Goal: Task Accomplishment & Management: Complete application form

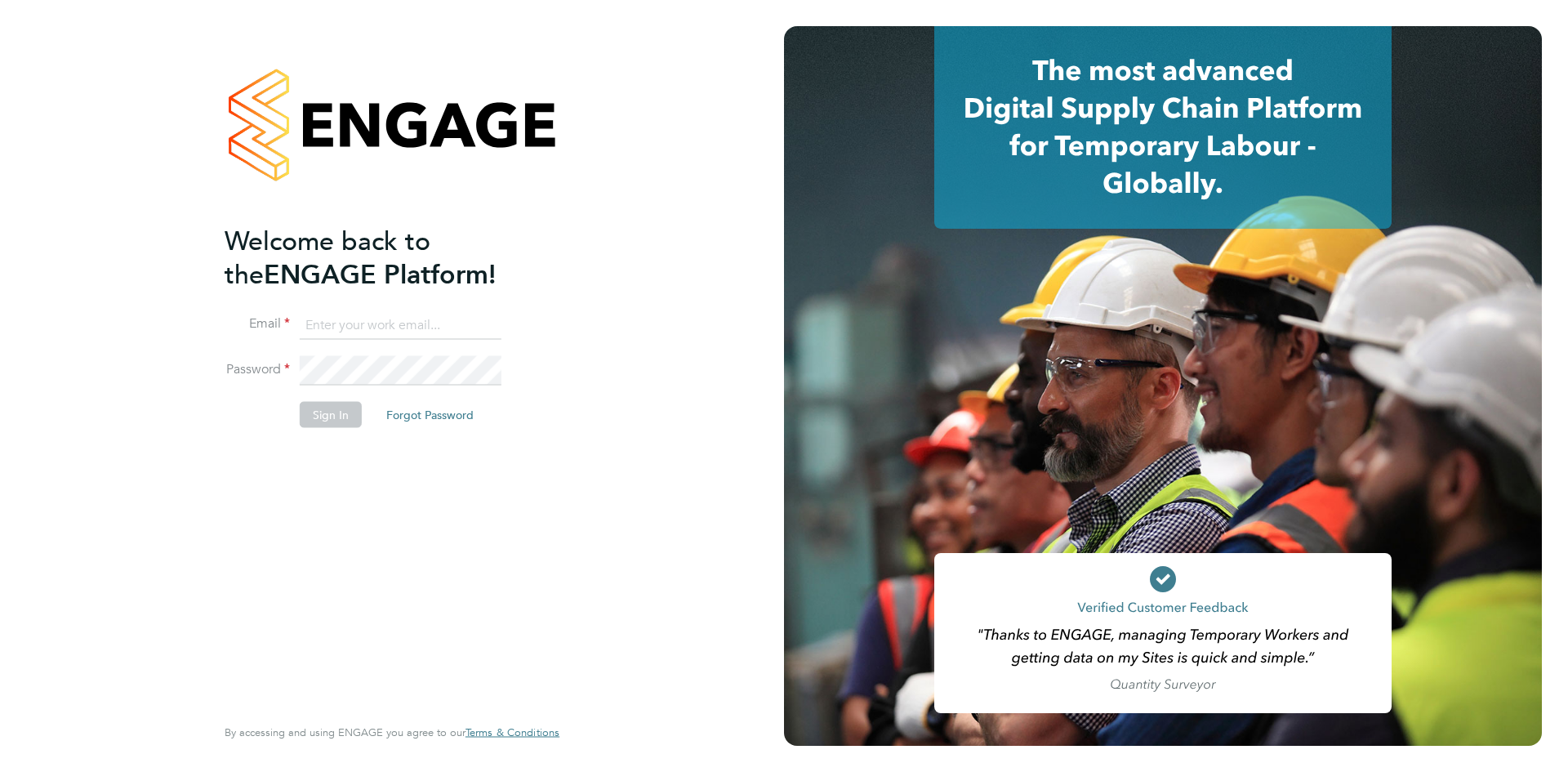
type input "valeria.erdos@citycalling.com"
click at [342, 421] on button "Sign In" at bounding box center [330, 414] width 62 height 26
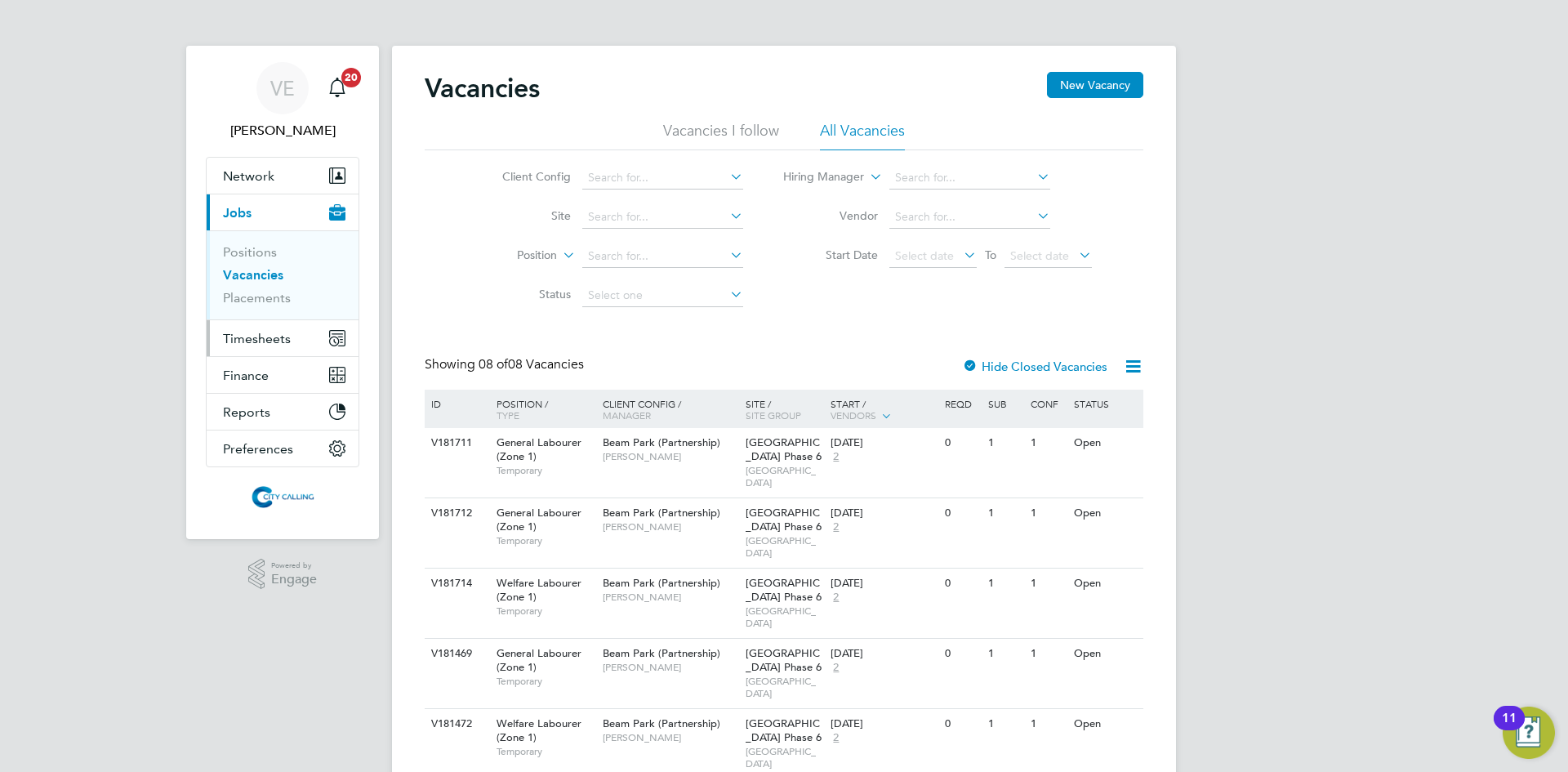
click at [226, 339] on span "Timesheets" at bounding box center [256, 339] width 67 height 16
click at [237, 347] on button "Timesheets" at bounding box center [282, 338] width 152 height 36
click at [246, 342] on span "Timesheets" at bounding box center [256, 339] width 67 height 16
click at [245, 349] on button "Timesheets" at bounding box center [282, 338] width 152 height 36
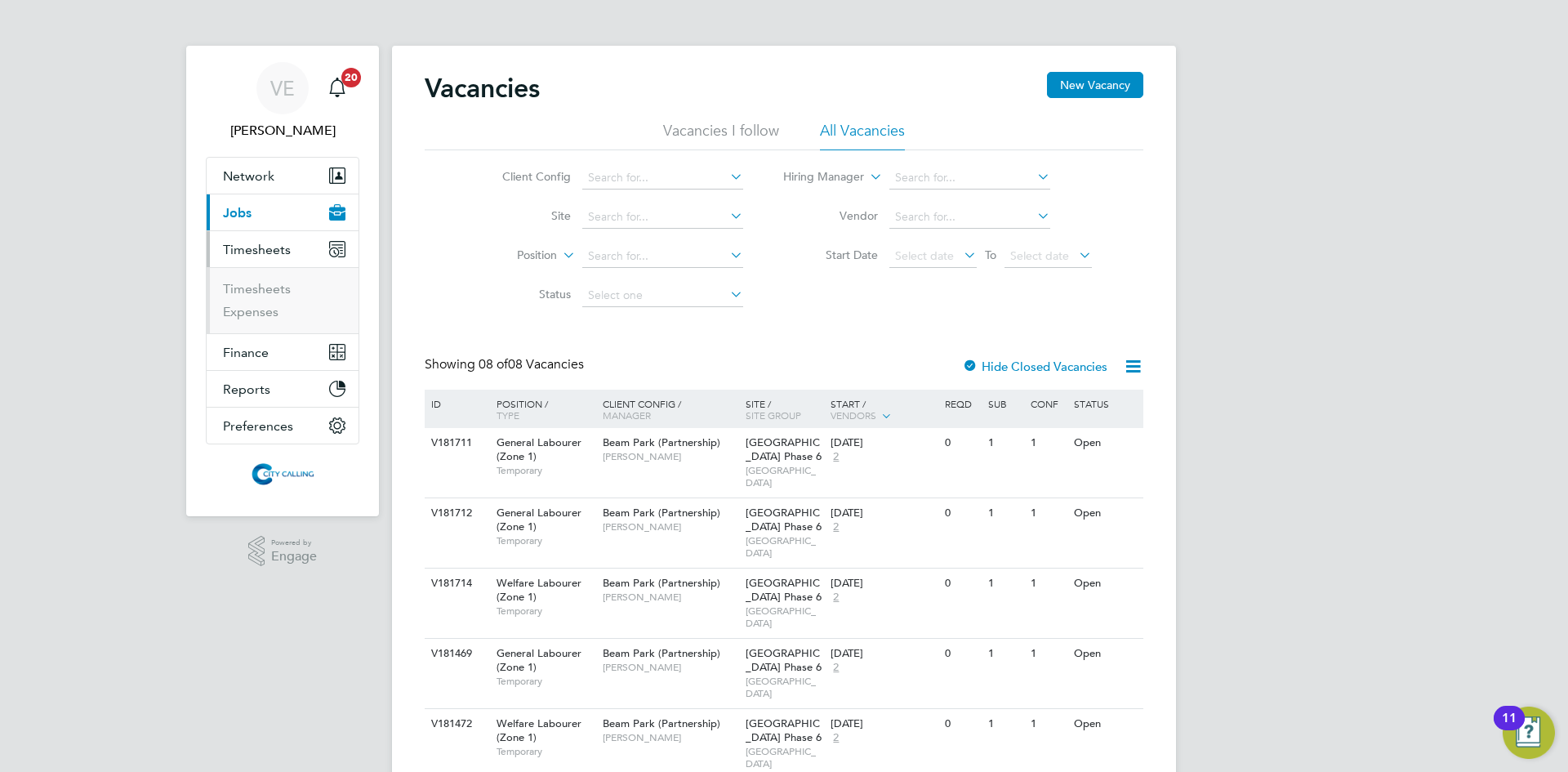
click at [257, 296] on li "Timesheets" at bounding box center [284, 292] width 122 height 23
click at [254, 293] on link "Timesheets" at bounding box center [256, 289] width 67 height 16
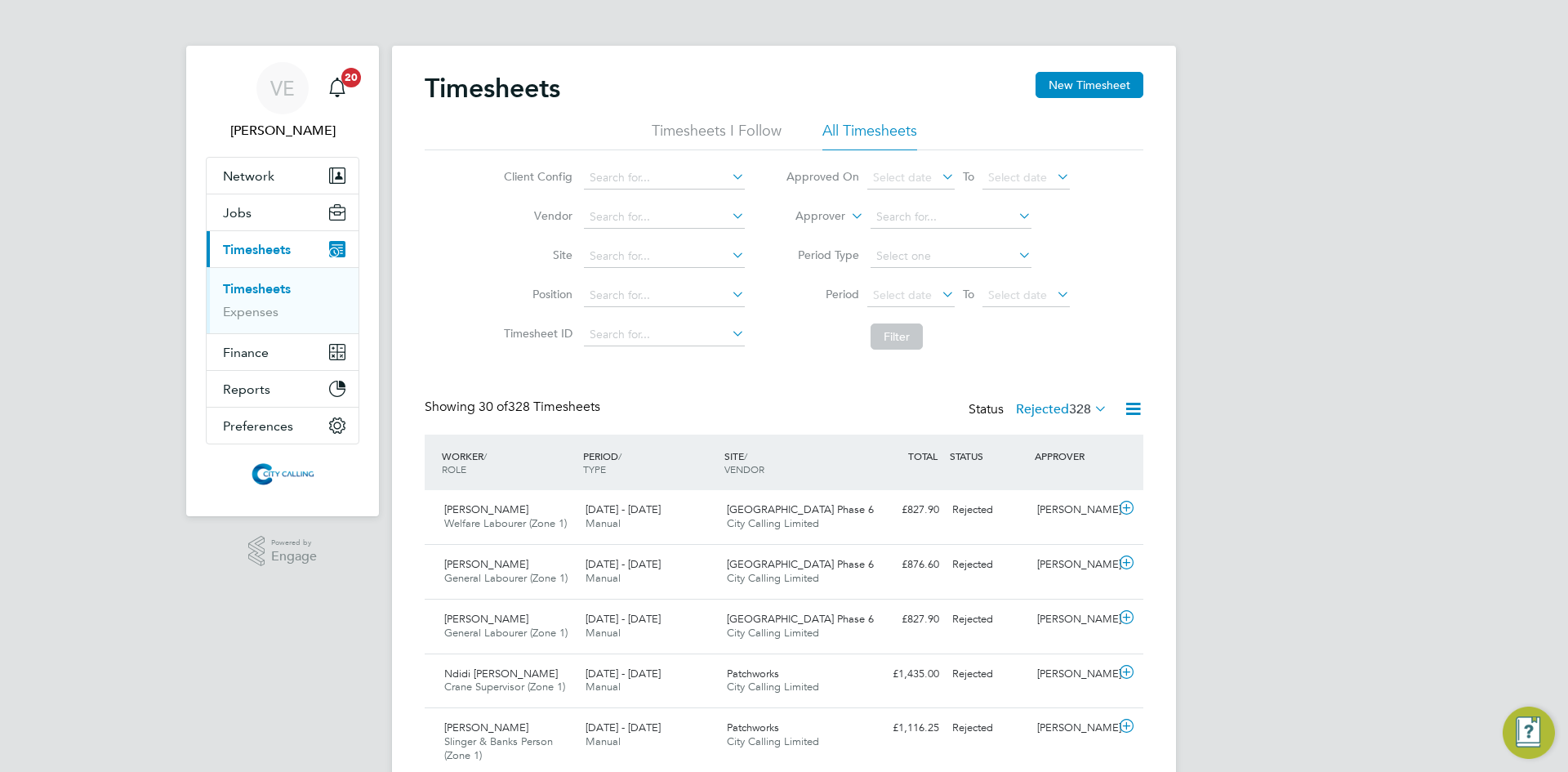
click at [1086, 86] on button "New Timesheet" at bounding box center [1089, 84] width 108 height 26
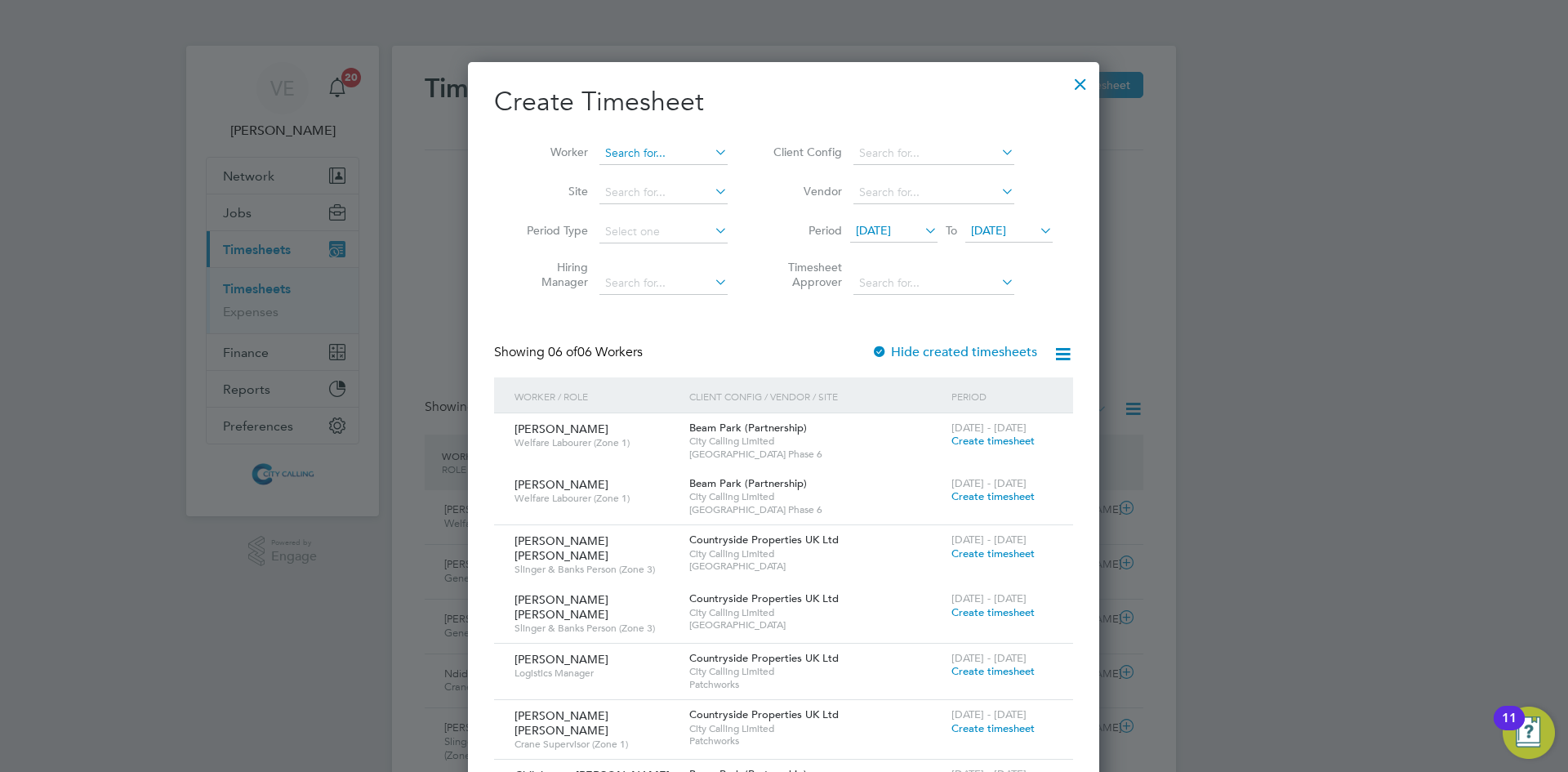
click at [660, 152] on input at bounding box center [663, 153] width 128 height 23
type input "b"
click at [687, 186] on li "Bail ey [PERSON_NAME]" at bounding box center [670, 197] width 143 height 23
type input "[PERSON_NAME] [PERSON_NAME]"
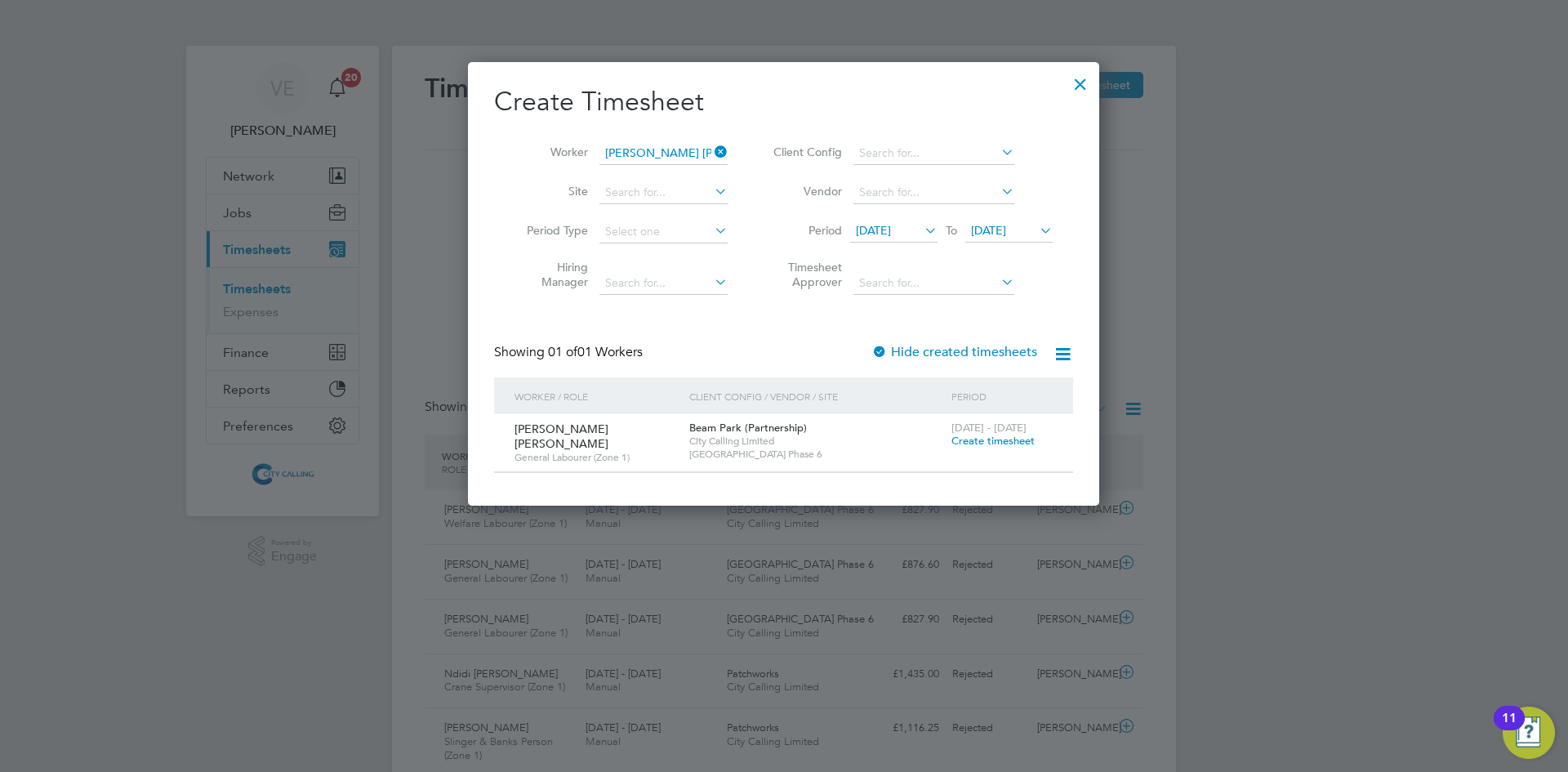
click at [863, 236] on span "[DATE]" at bounding box center [874, 230] width 35 height 15
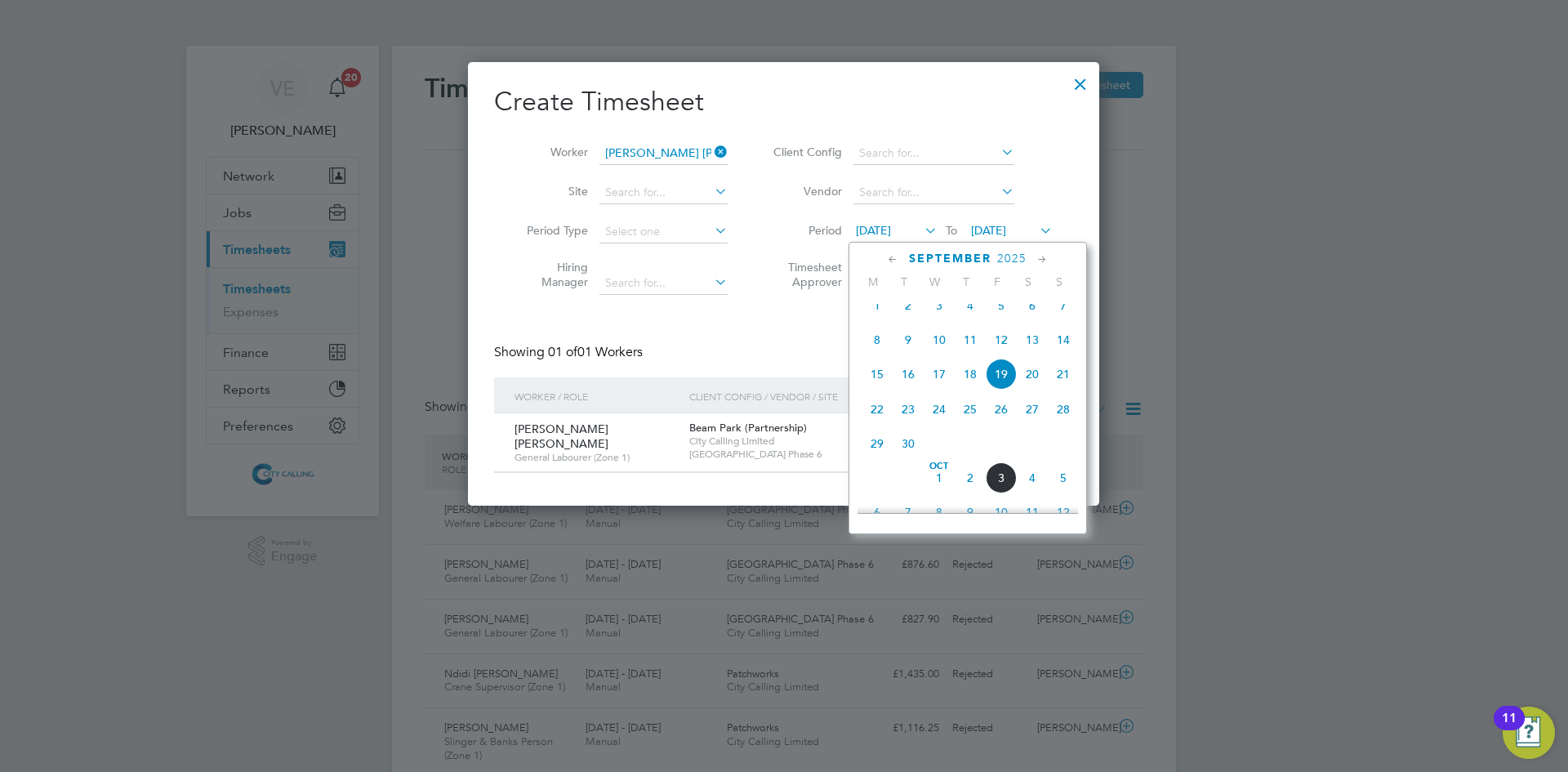
click at [876, 316] on span "[DATE]" at bounding box center [877, 305] width 31 height 31
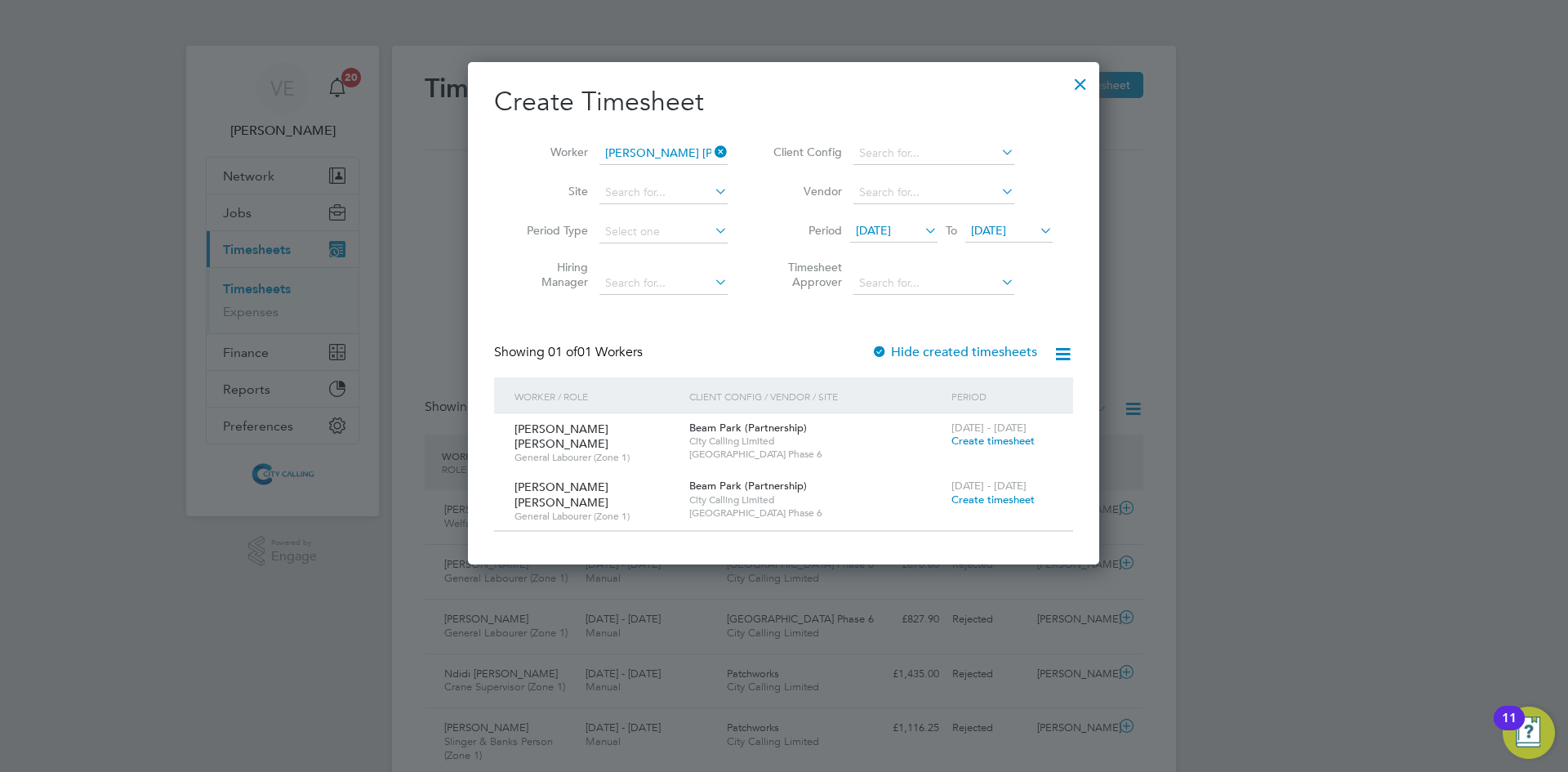
click at [1006, 230] on span "[DATE]" at bounding box center [988, 230] width 35 height 15
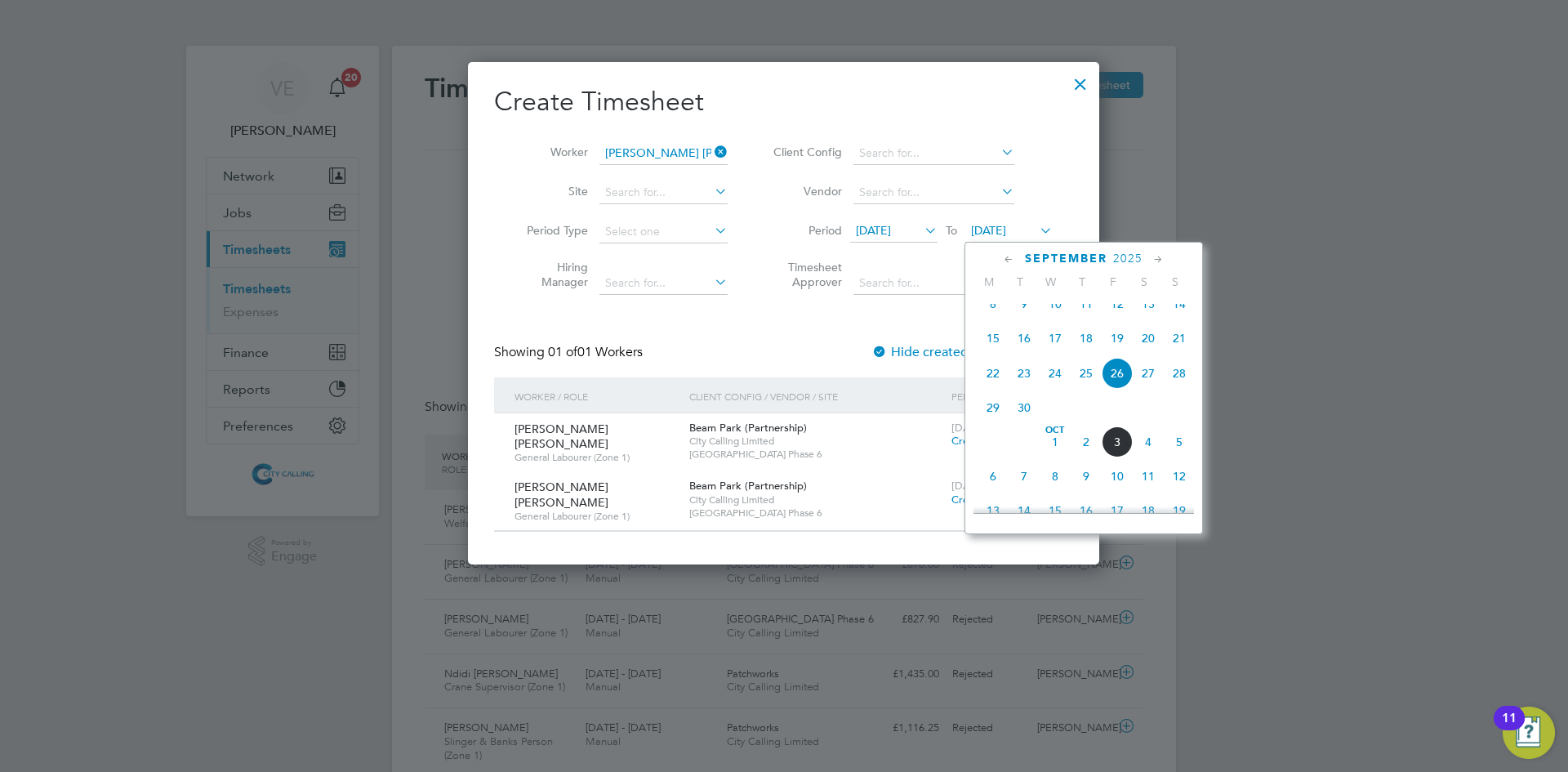
click at [854, 322] on div "Create Timesheet Worker [PERSON_NAME] [PERSON_NAME] Site Period Type Hiring Man…" at bounding box center [784, 308] width 579 height 447
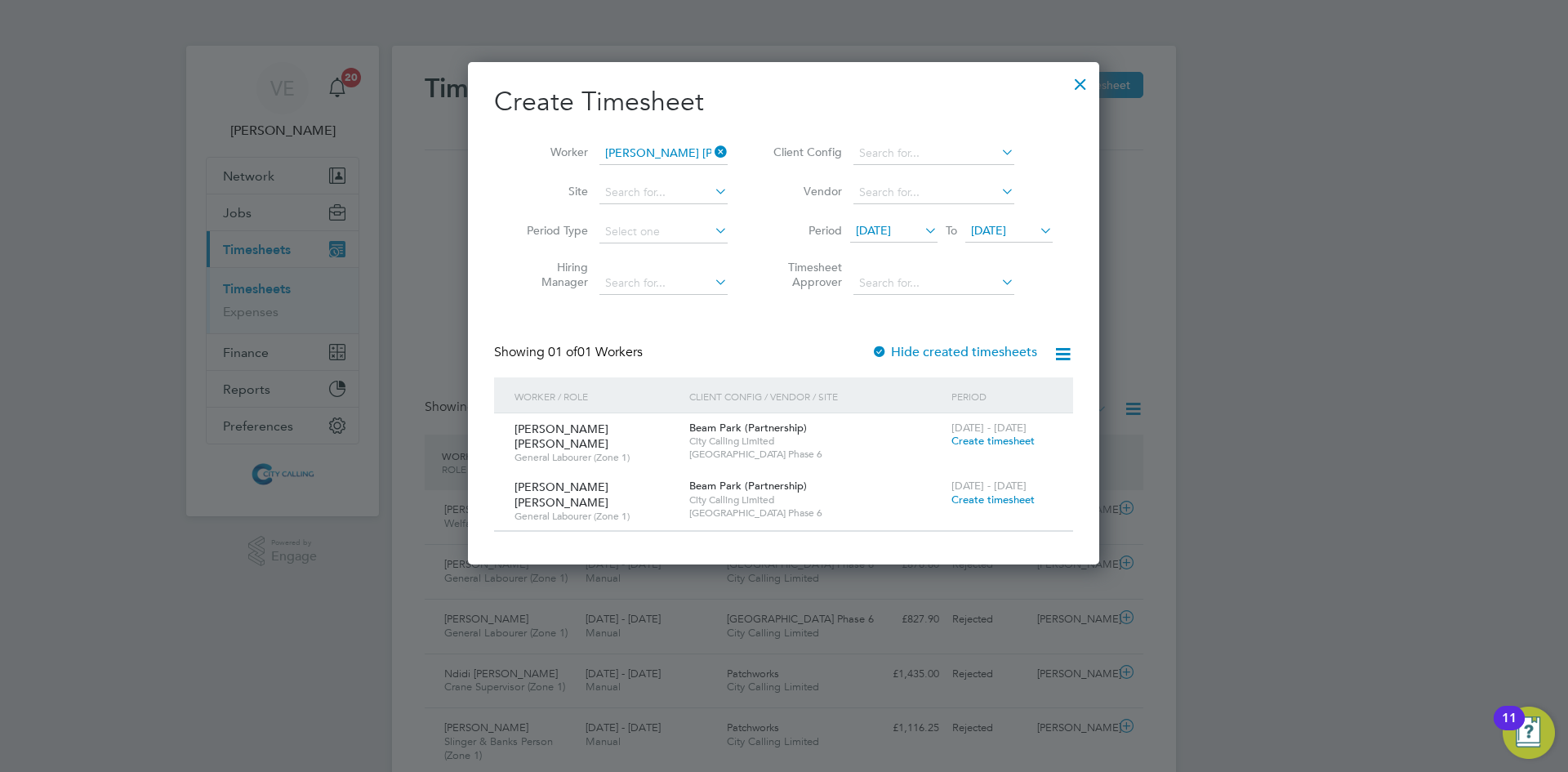
click at [1005, 440] on span "Create timesheet" at bounding box center [992, 440] width 83 height 14
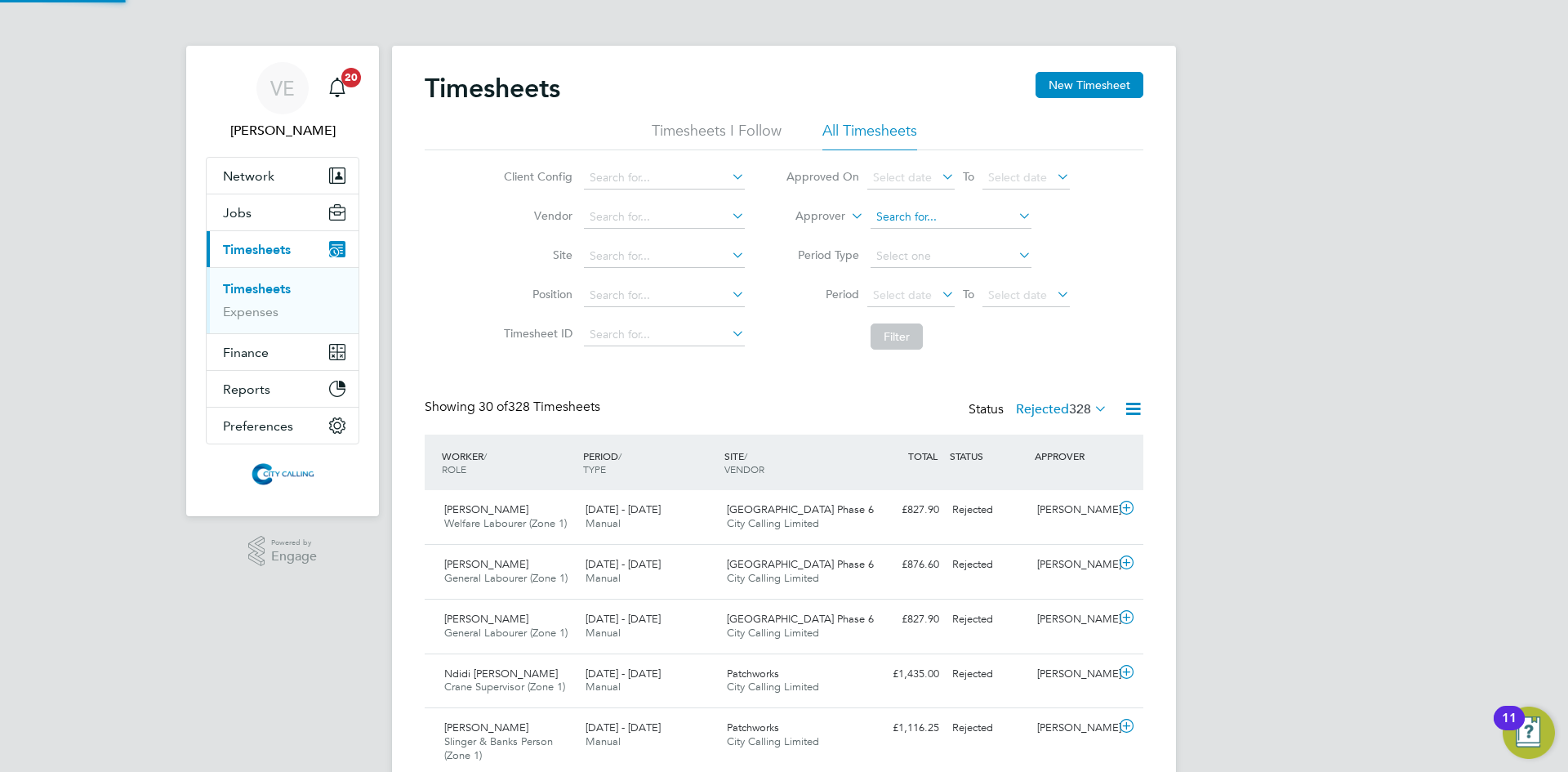
scroll to position [42, 142]
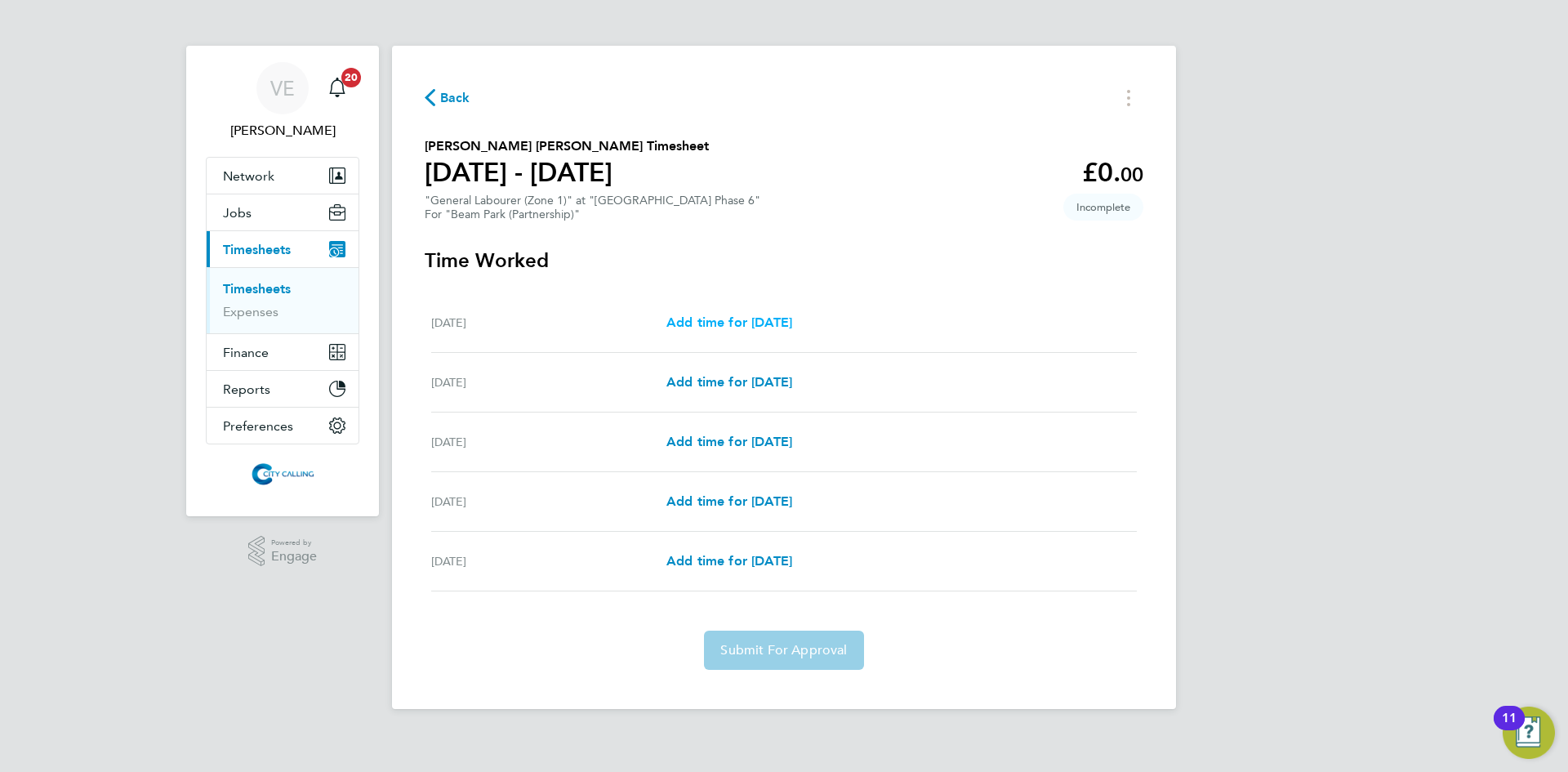
click at [723, 328] on span "Add time for [DATE]" at bounding box center [729, 322] width 126 height 16
select select "30"
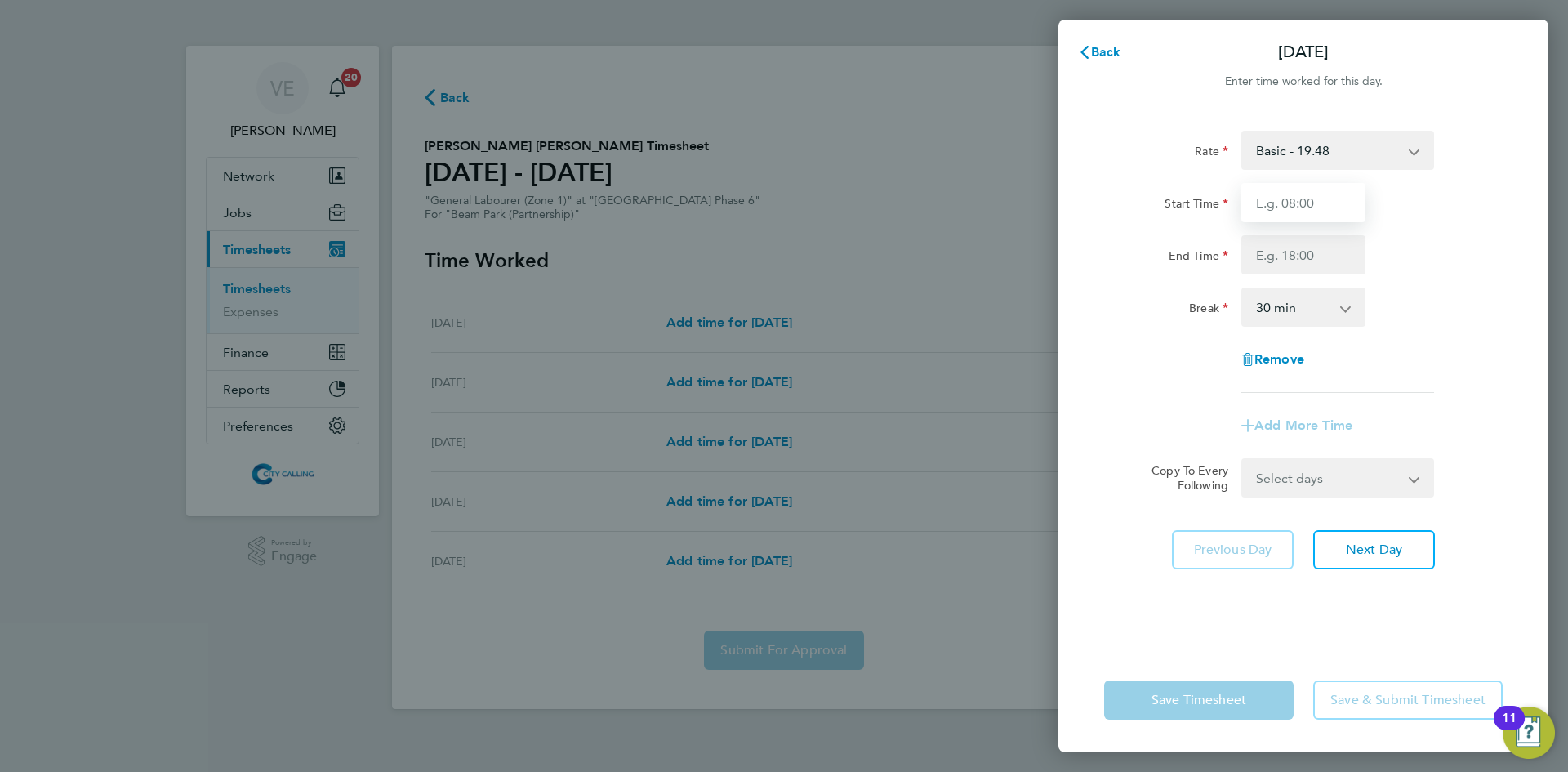
click at [1267, 203] on input "Start Time" at bounding box center [1303, 203] width 124 height 39
type input "08:00"
click at [1299, 249] on input "End Time" at bounding box center [1303, 254] width 124 height 39
type input "17:00"
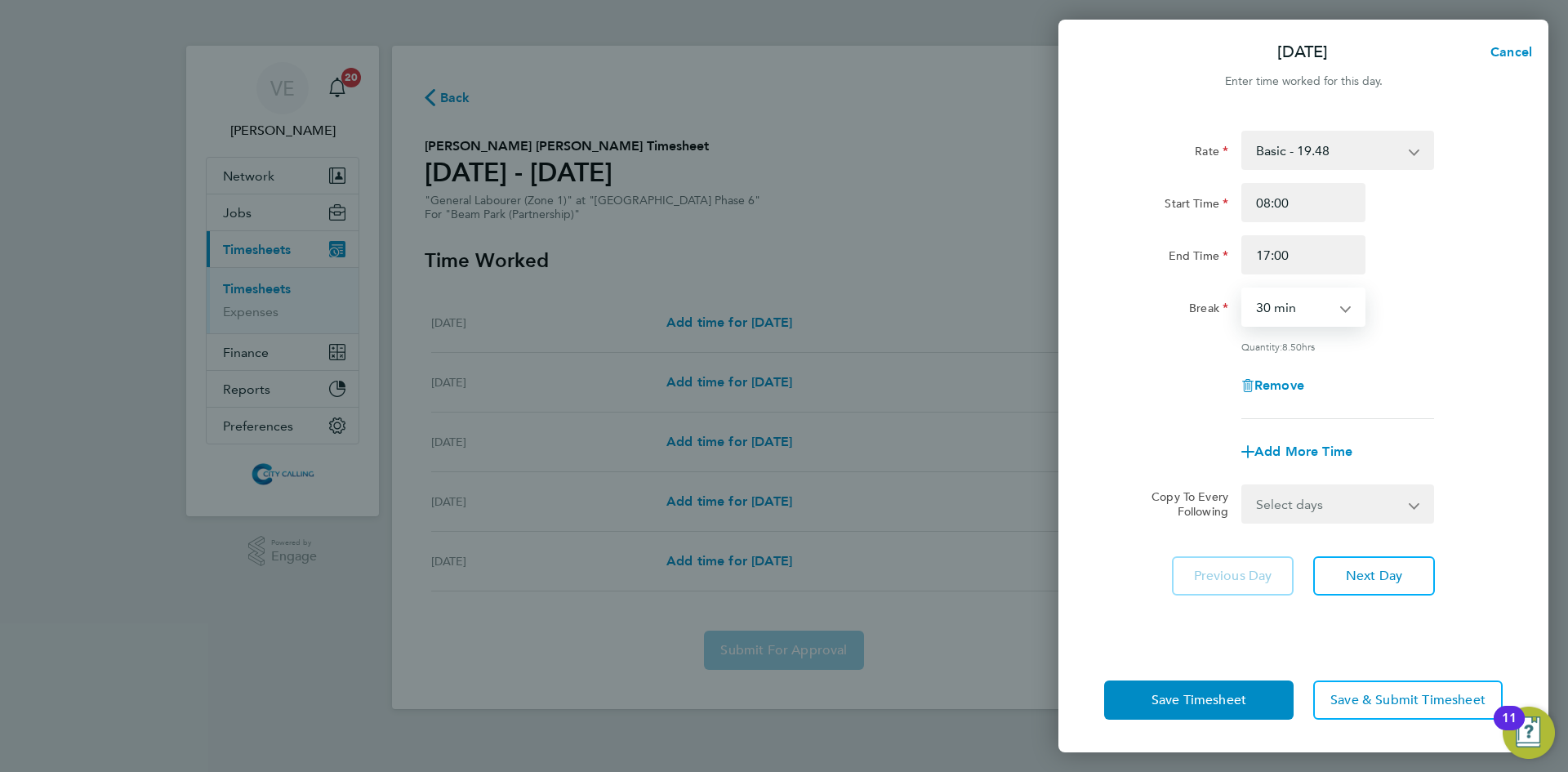
click at [1294, 295] on select "0 min 15 min 30 min 45 min 60 min 75 min 90 min" at bounding box center [1292, 306] width 101 height 36
click at [1242, 289] on select "0 min 15 min 30 min 45 min 60 min 75 min 90 min" at bounding box center [1292, 306] width 101 height 36
click at [1368, 574] on span "Next Day" at bounding box center [1373, 575] width 57 height 17
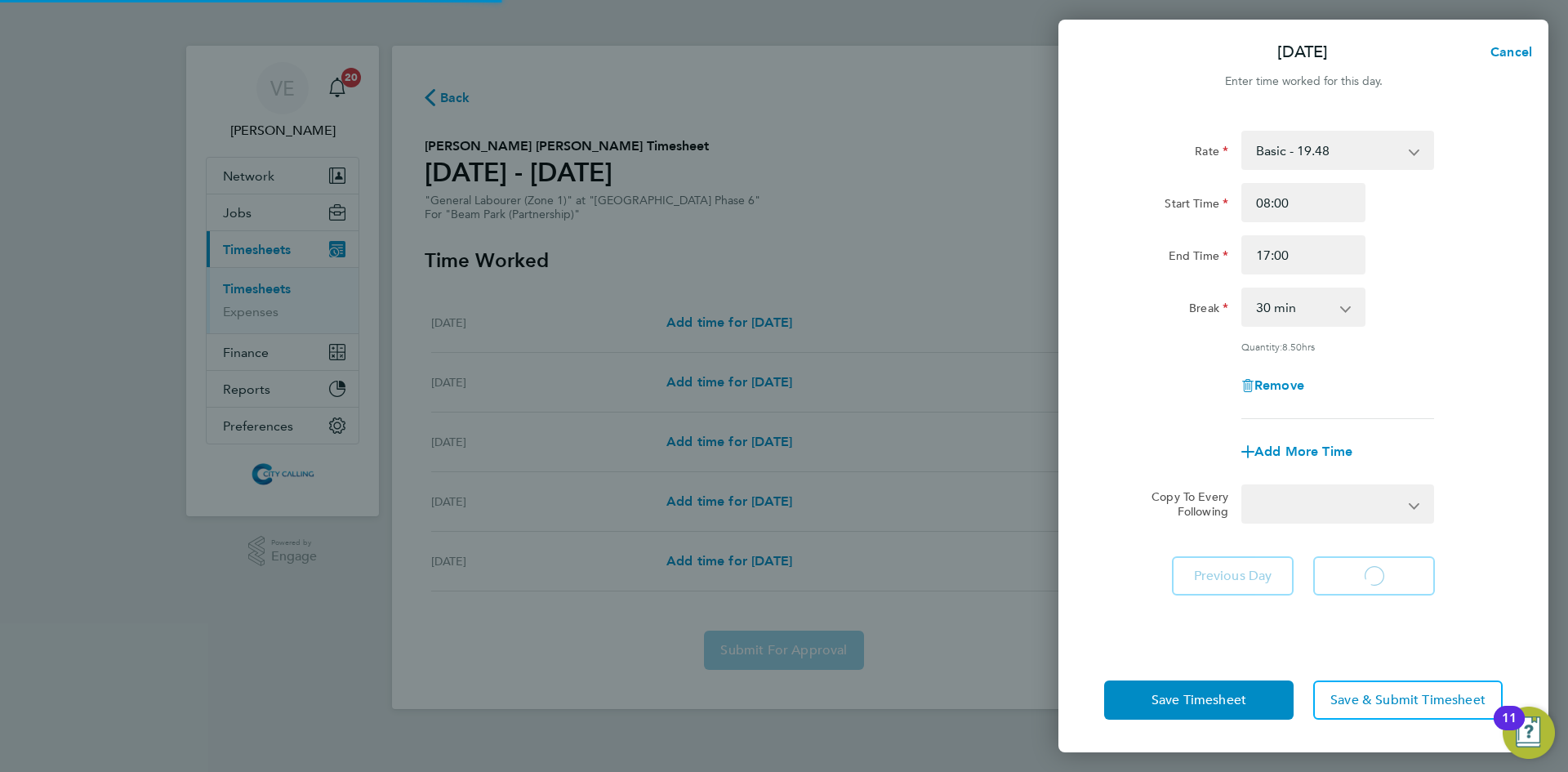
select select "30"
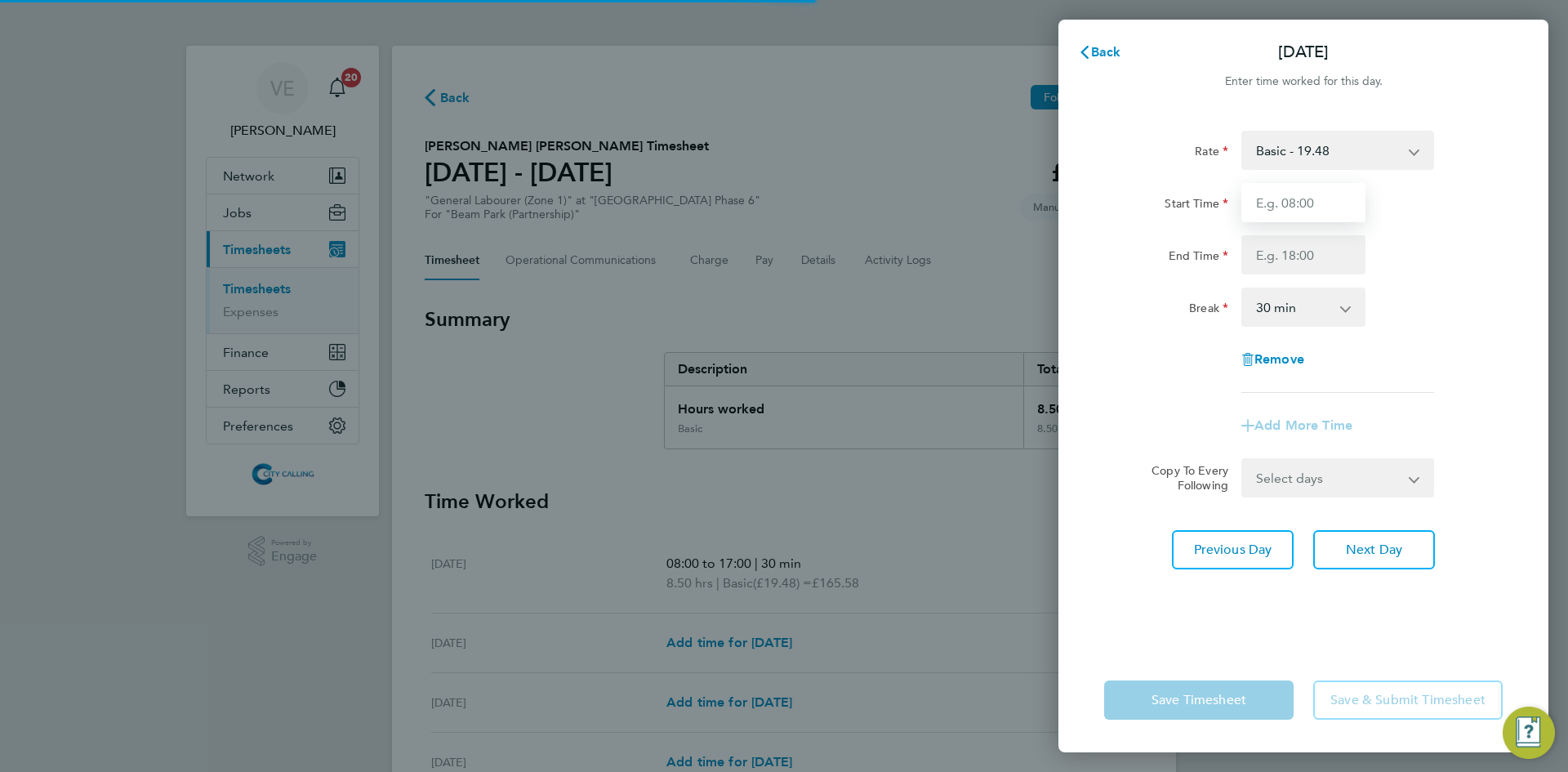
click at [1301, 215] on input "Start Time" at bounding box center [1303, 203] width 124 height 39
type input "08:00"
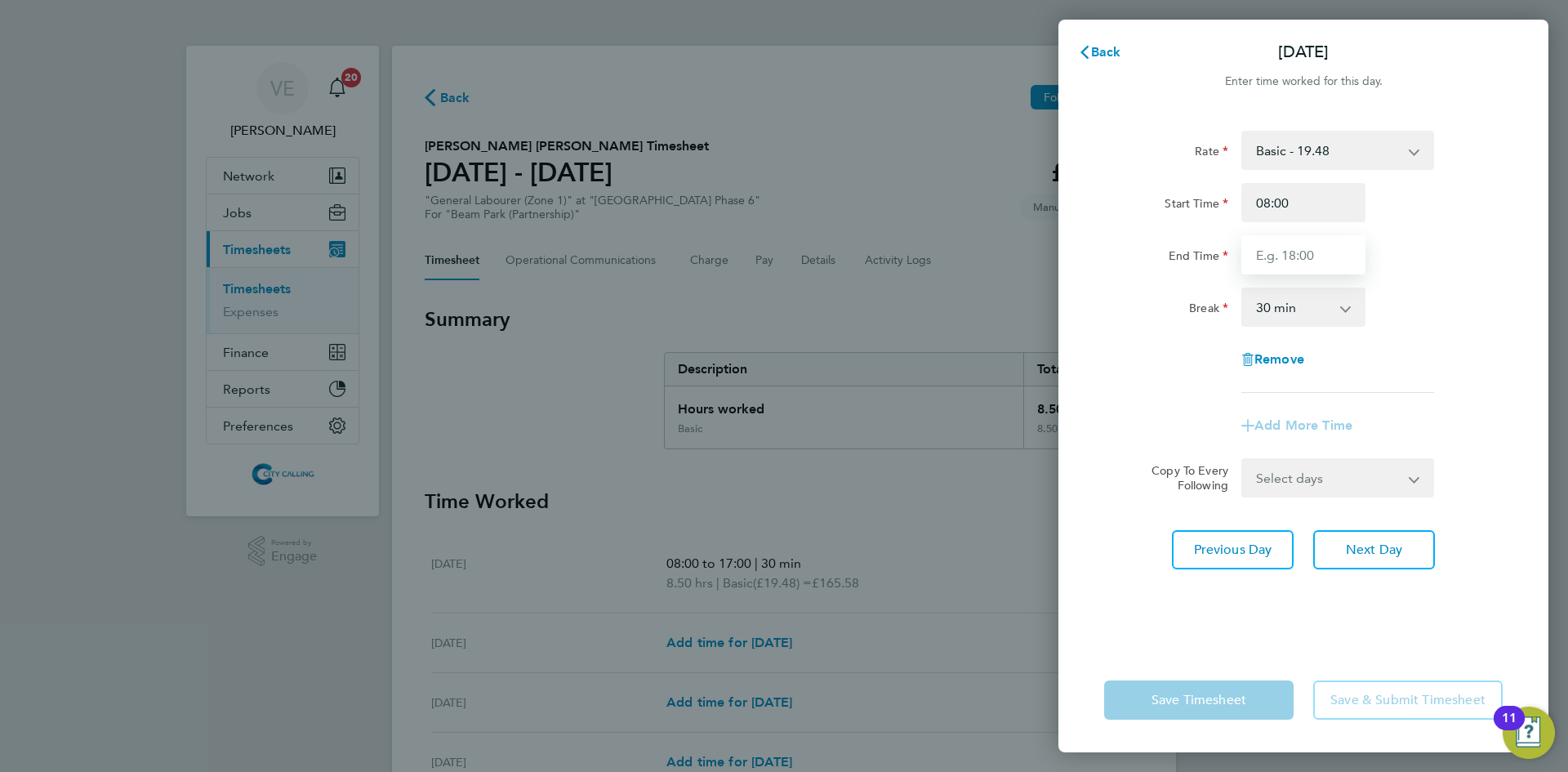
click at [1299, 250] on input "End Time" at bounding box center [1303, 254] width 124 height 39
type input "17:00"
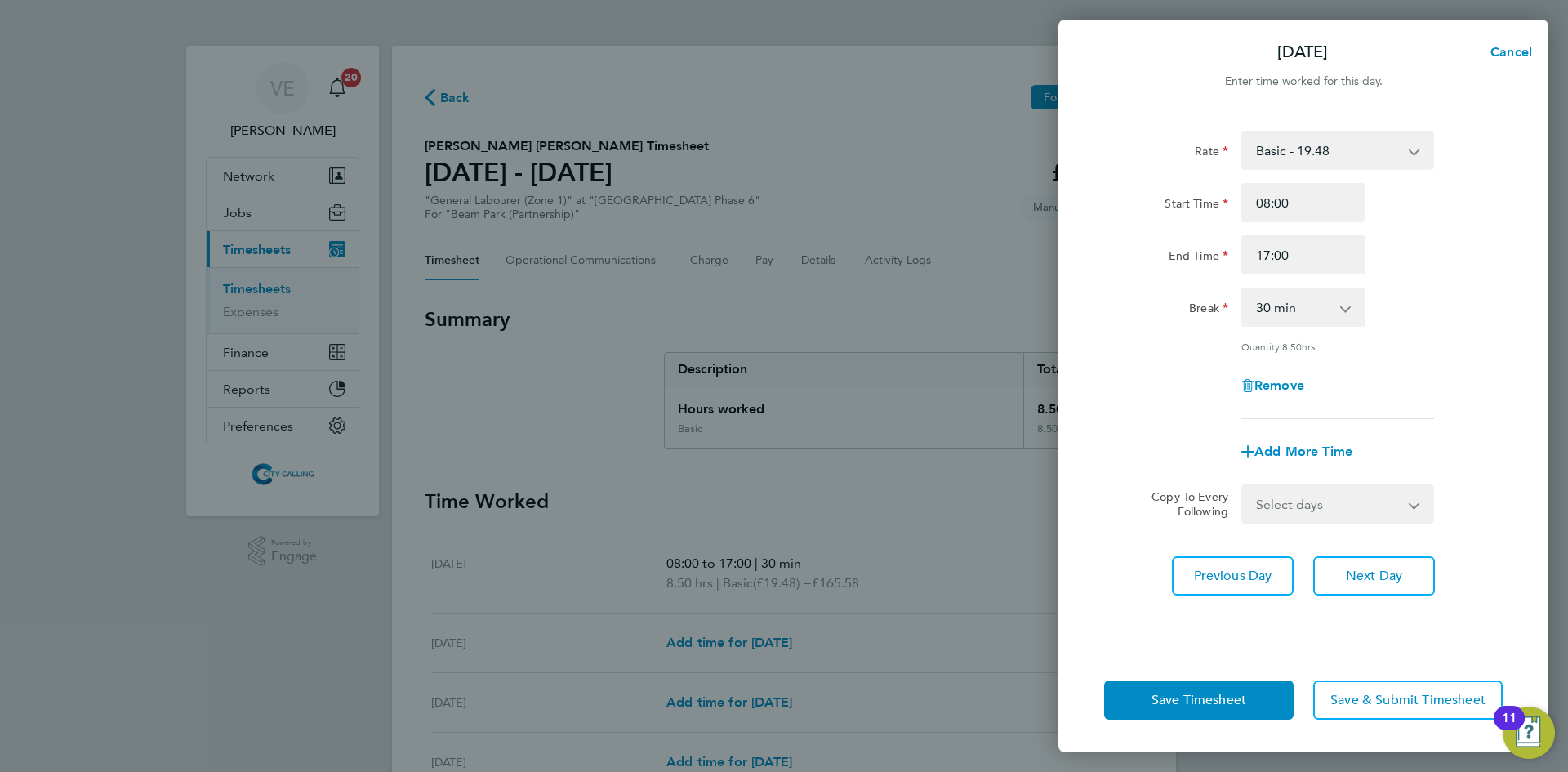
click at [1368, 353] on div "Rate Basic - 19.48 Start Time 08:00 End Time 17:00 Break 0 min 15 min 30 min 45…" at bounding box center [1302, 275] width 398 height 289
click at [1353, 551] on div "Rate Basic - 19.48 Start Time 08:00 End Time 17:00 Break 0 min 15 min 30 min 45…" at bounding box center [1303, 380] width 490 height 536
click at [1356, 561] on button "Next Day" at bounding box center [1373, 575] width 121 height 39
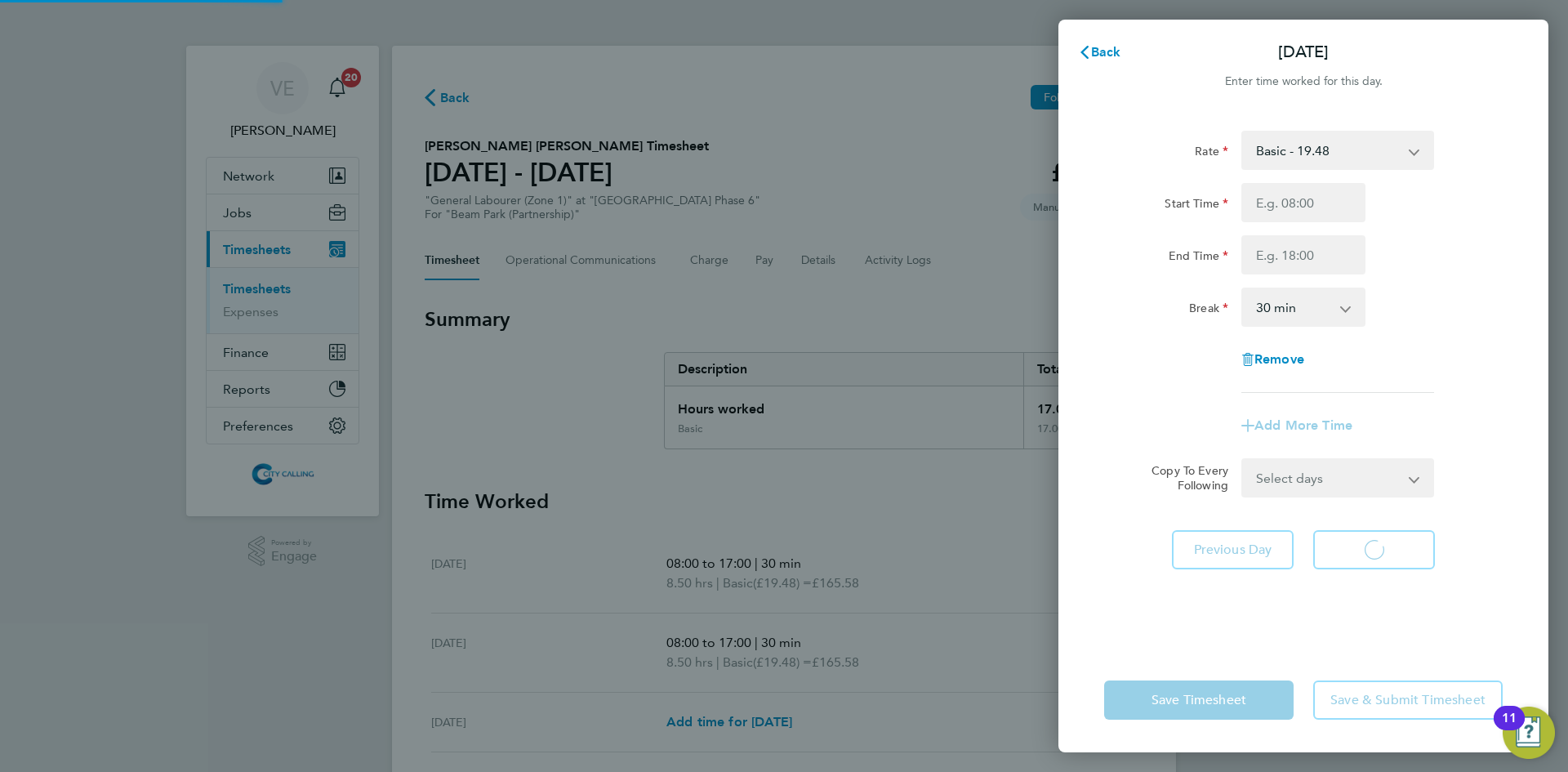
select select "30"
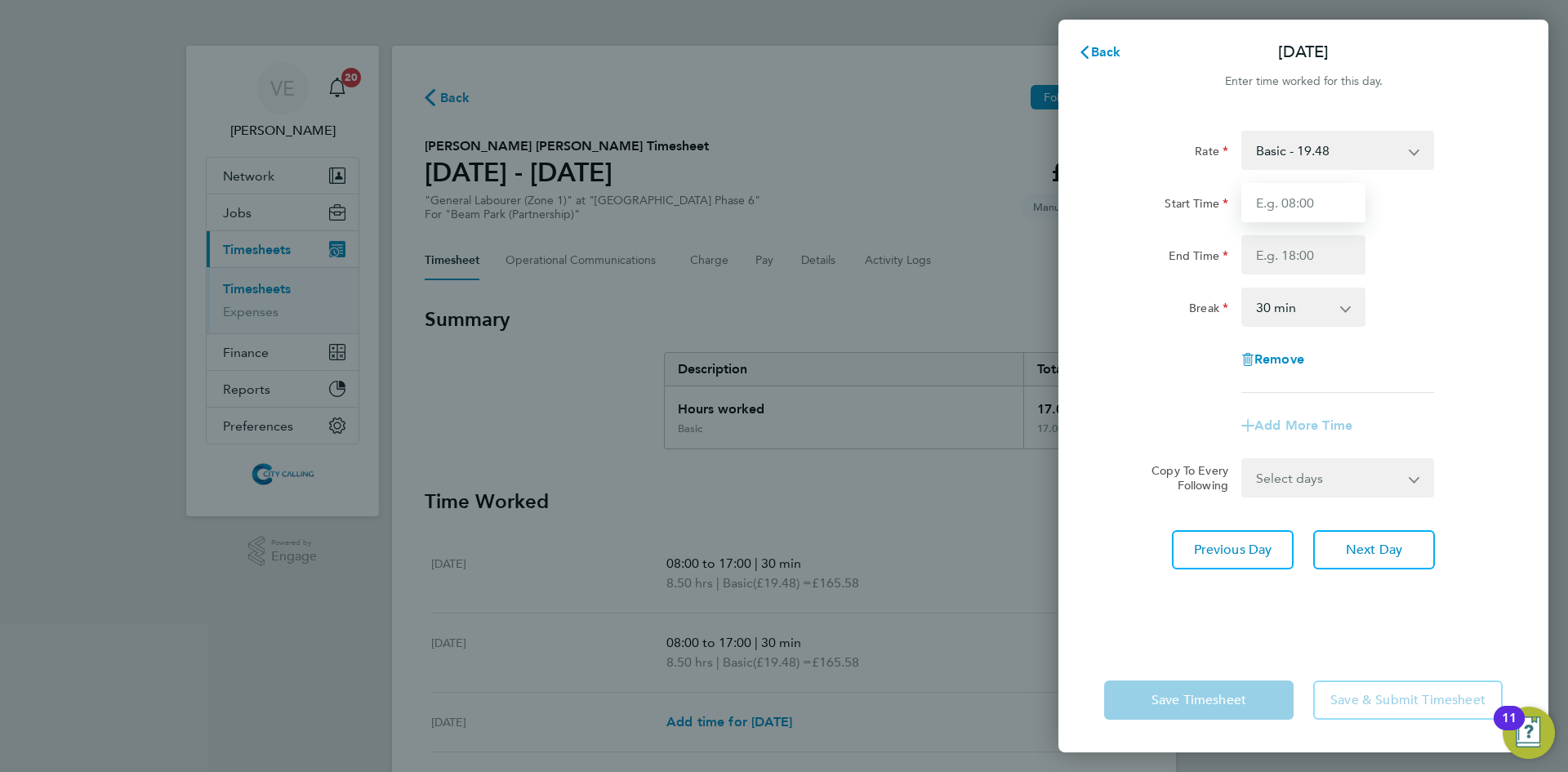
click at [1306, 209] on input "Start Time" at bounding box center [1303, 203] width 124 height 39
type input "07:50"
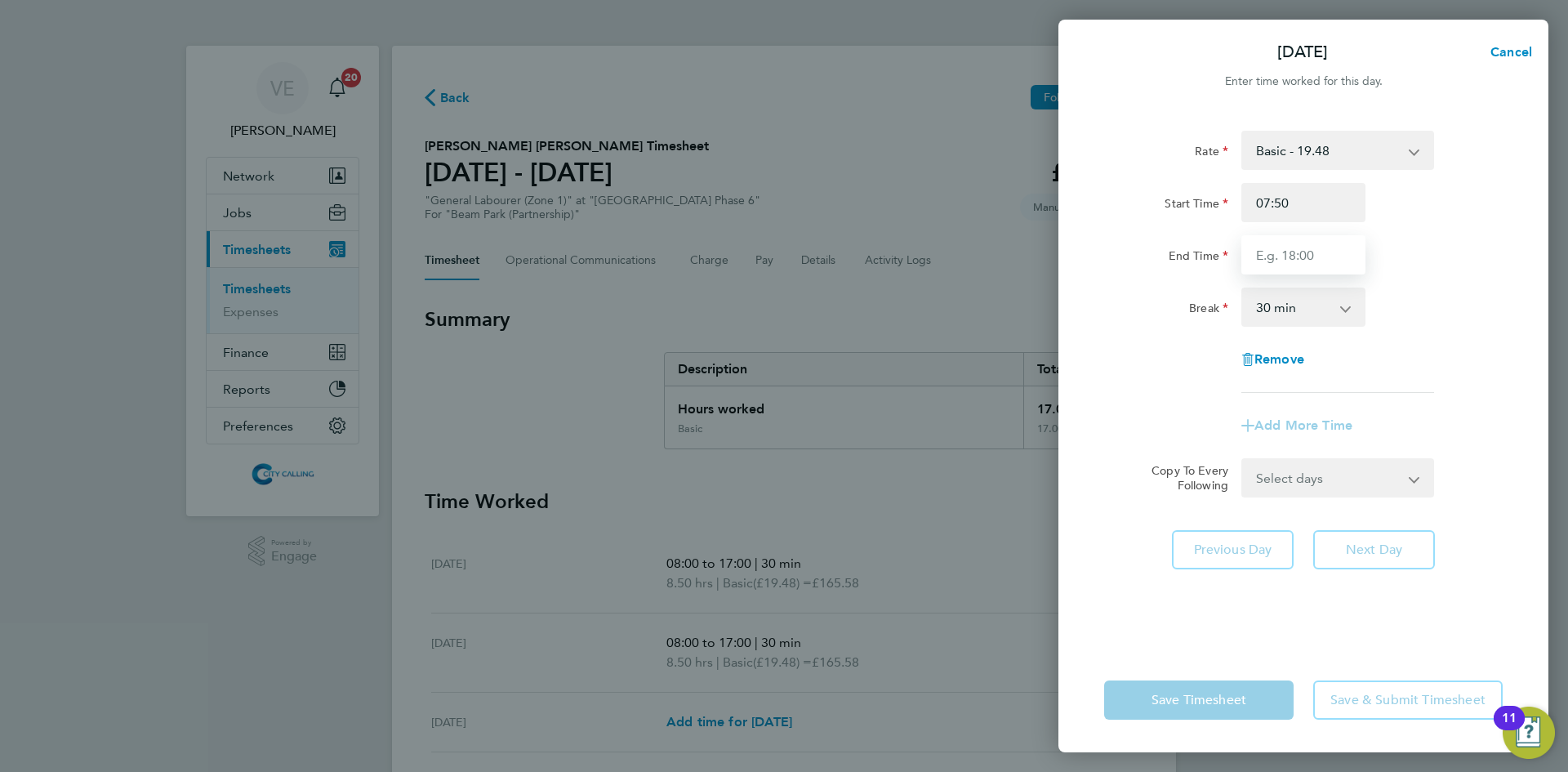
click at [1308, 258] on input "End Time" at bounding box center [1303, 254] width 124 height 39
type input "17:00"
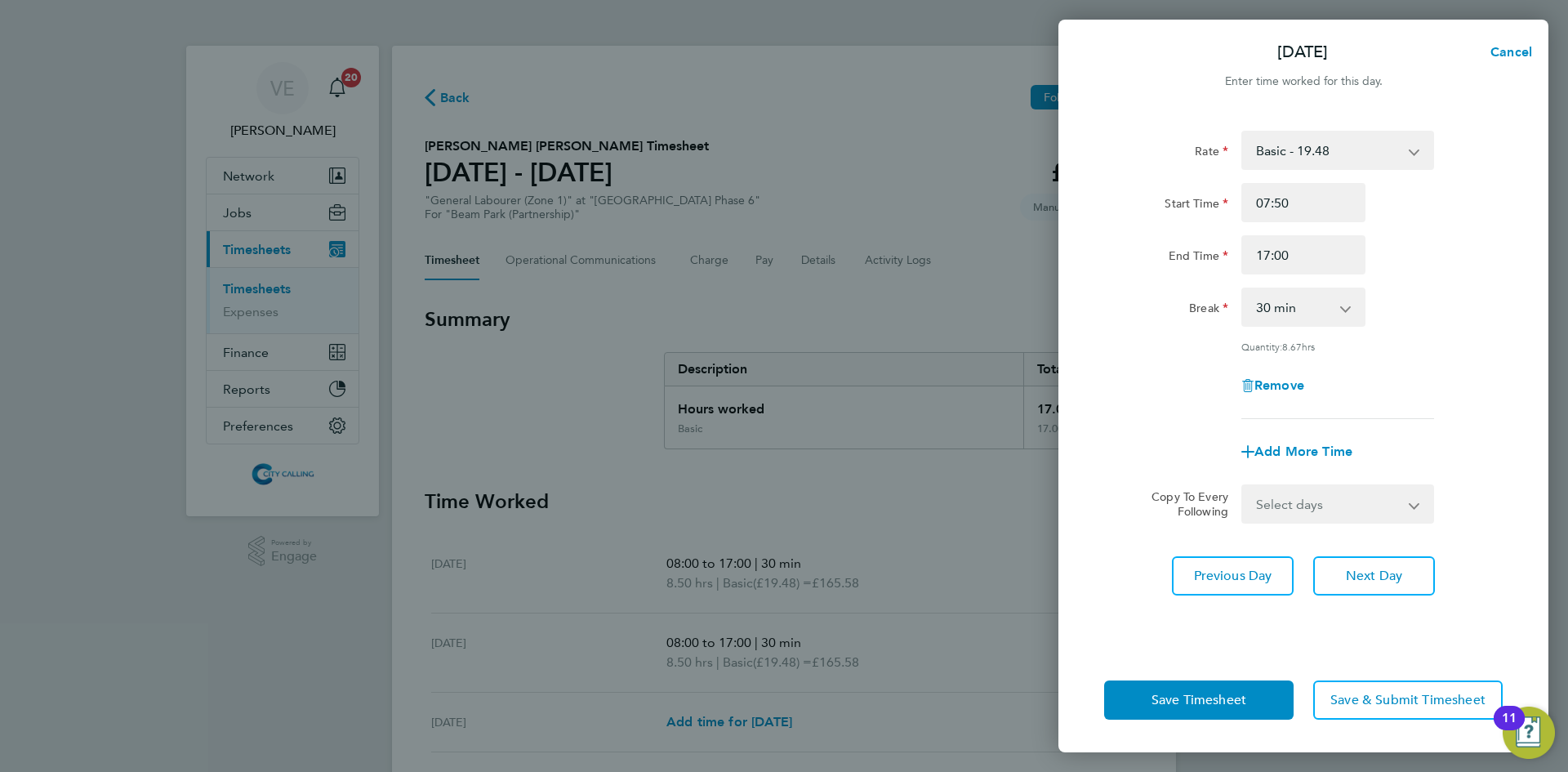
click at [1425, 341] on div "Rate Basic - 19.48 Start Time 07:50 End Time 17:00 Break 0 min 15 min 30 min 45…" at bounding box center [1302, 275] width 398 height 289
click at [1361, 688] on button "Save & Submit Timesheet" at bounding box center [1408, 700] width 190 height 39
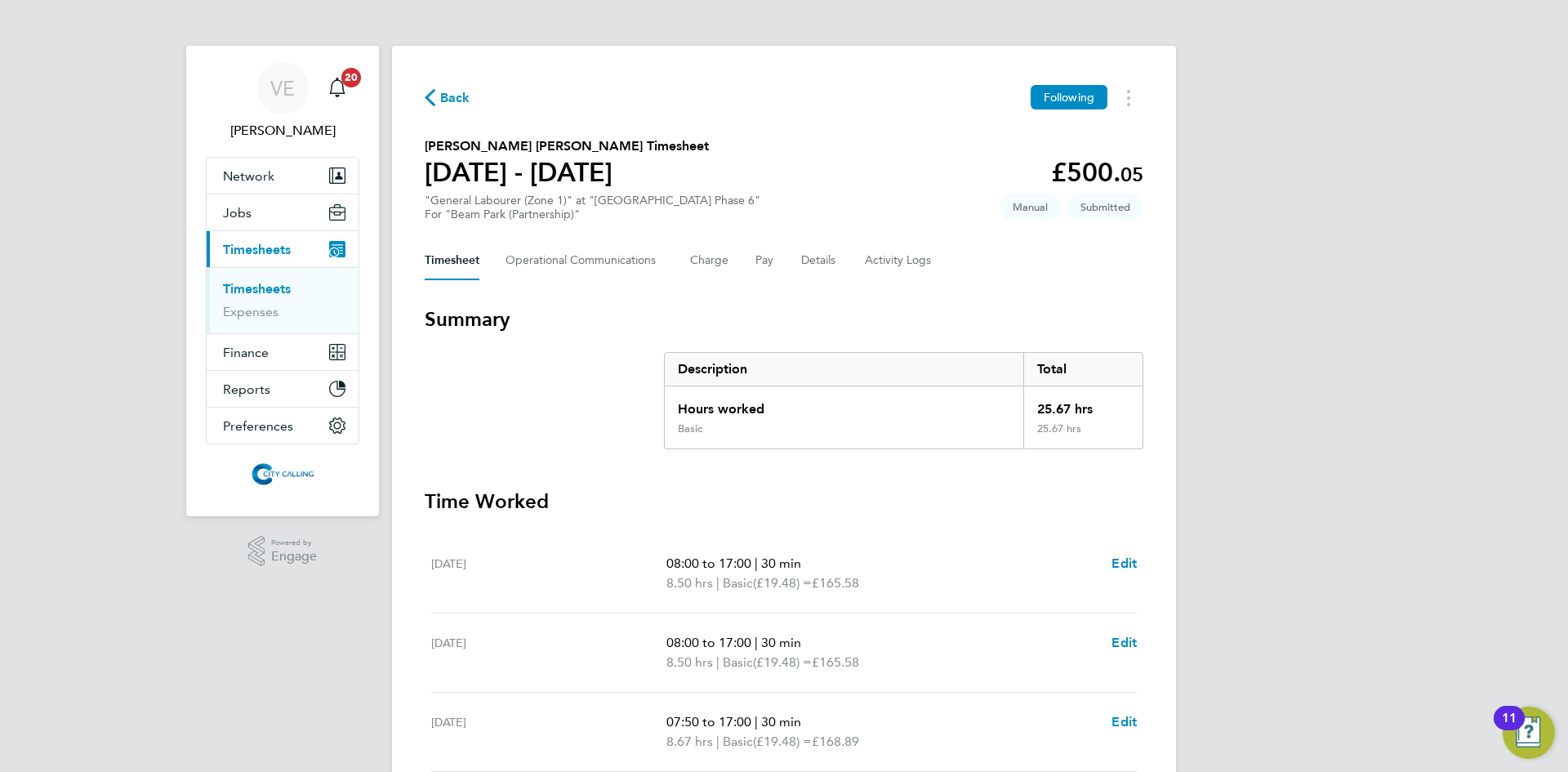
click at [437, 92] on span "Back" at bounding box center [447, 97] width 46 height 16
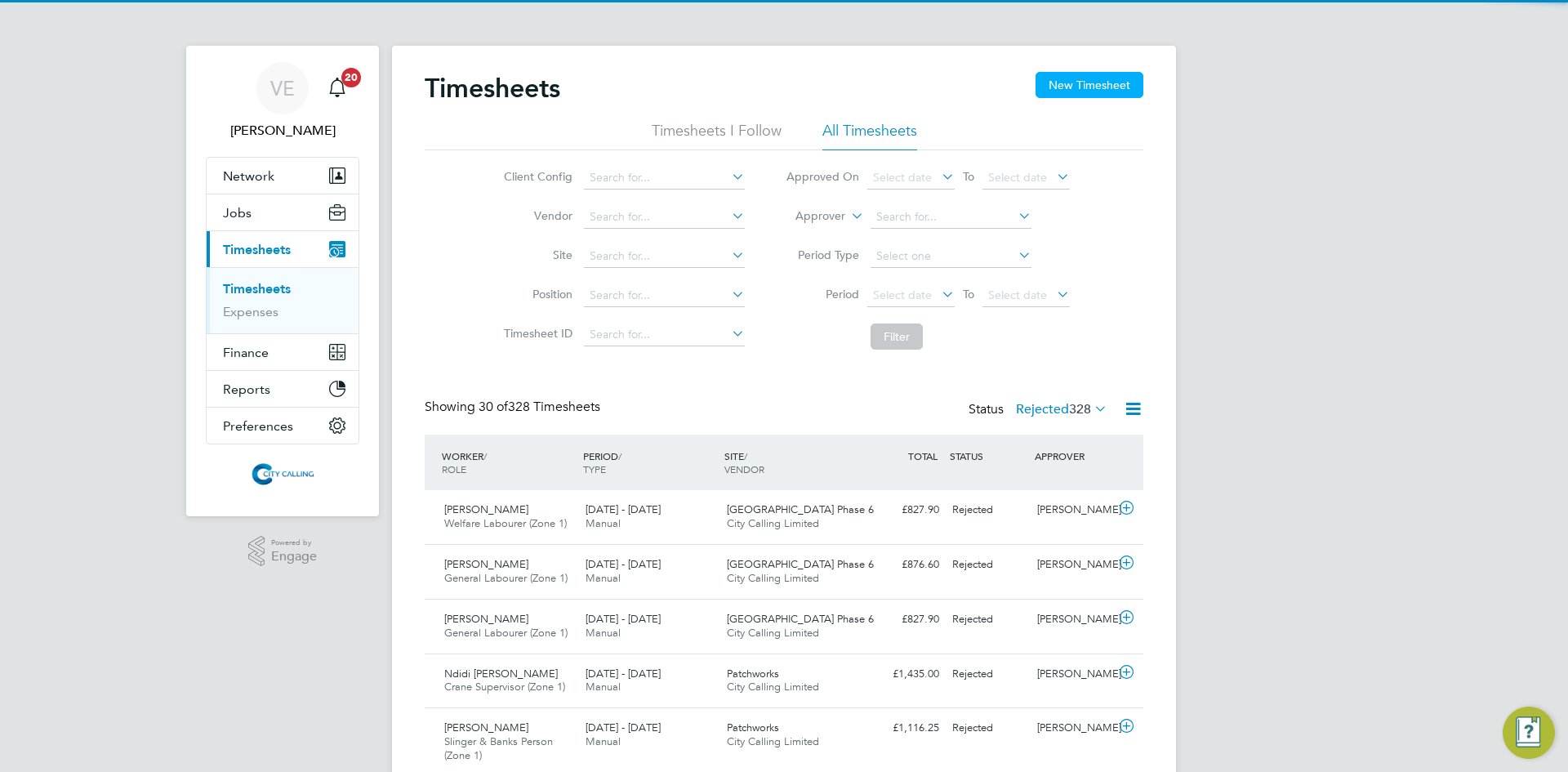
scroll to position [42, 142]
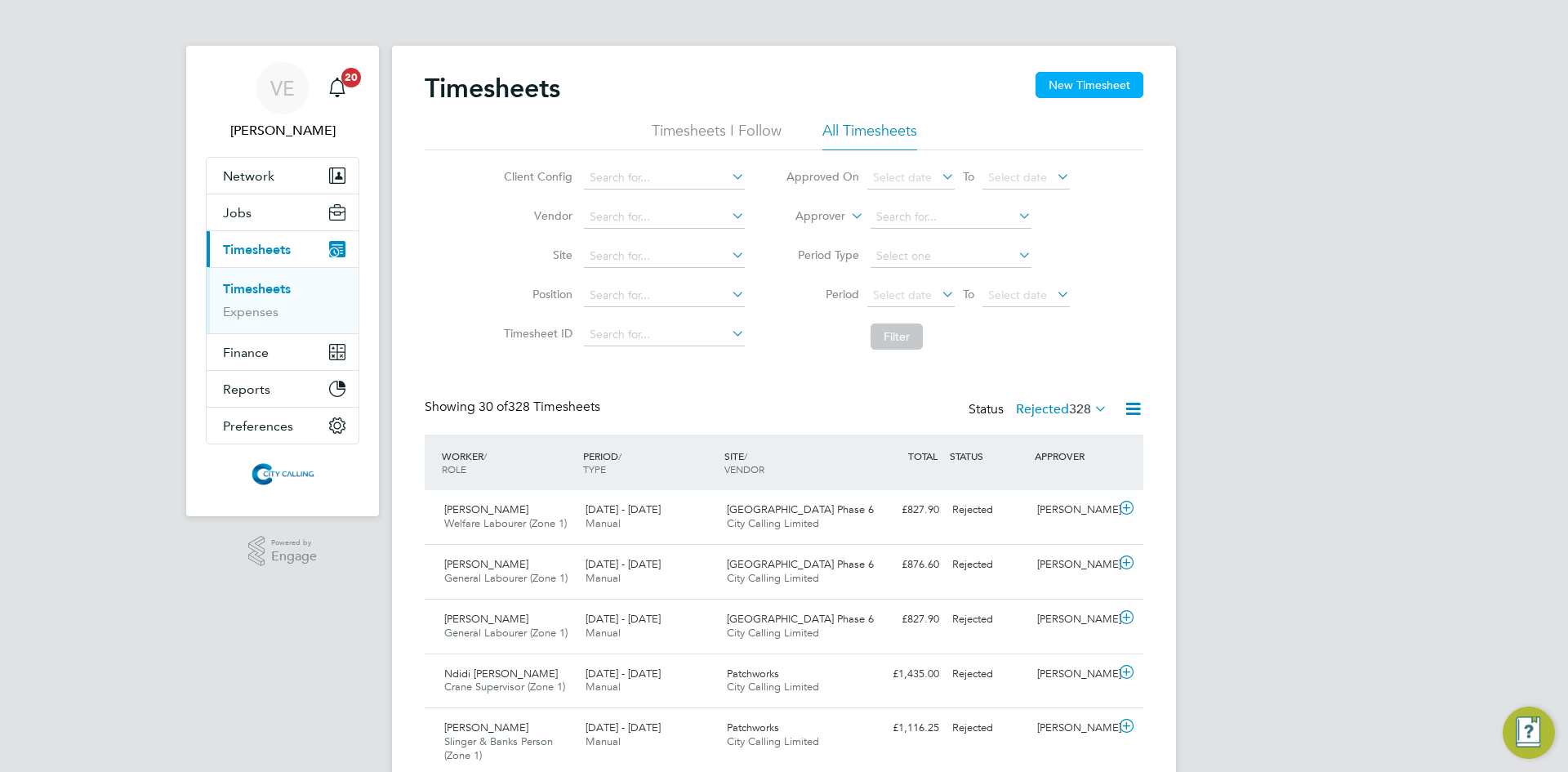
click at [1063, 88] on button "New Timesheet" at bounding box center [1089, 84] width 108 height 26
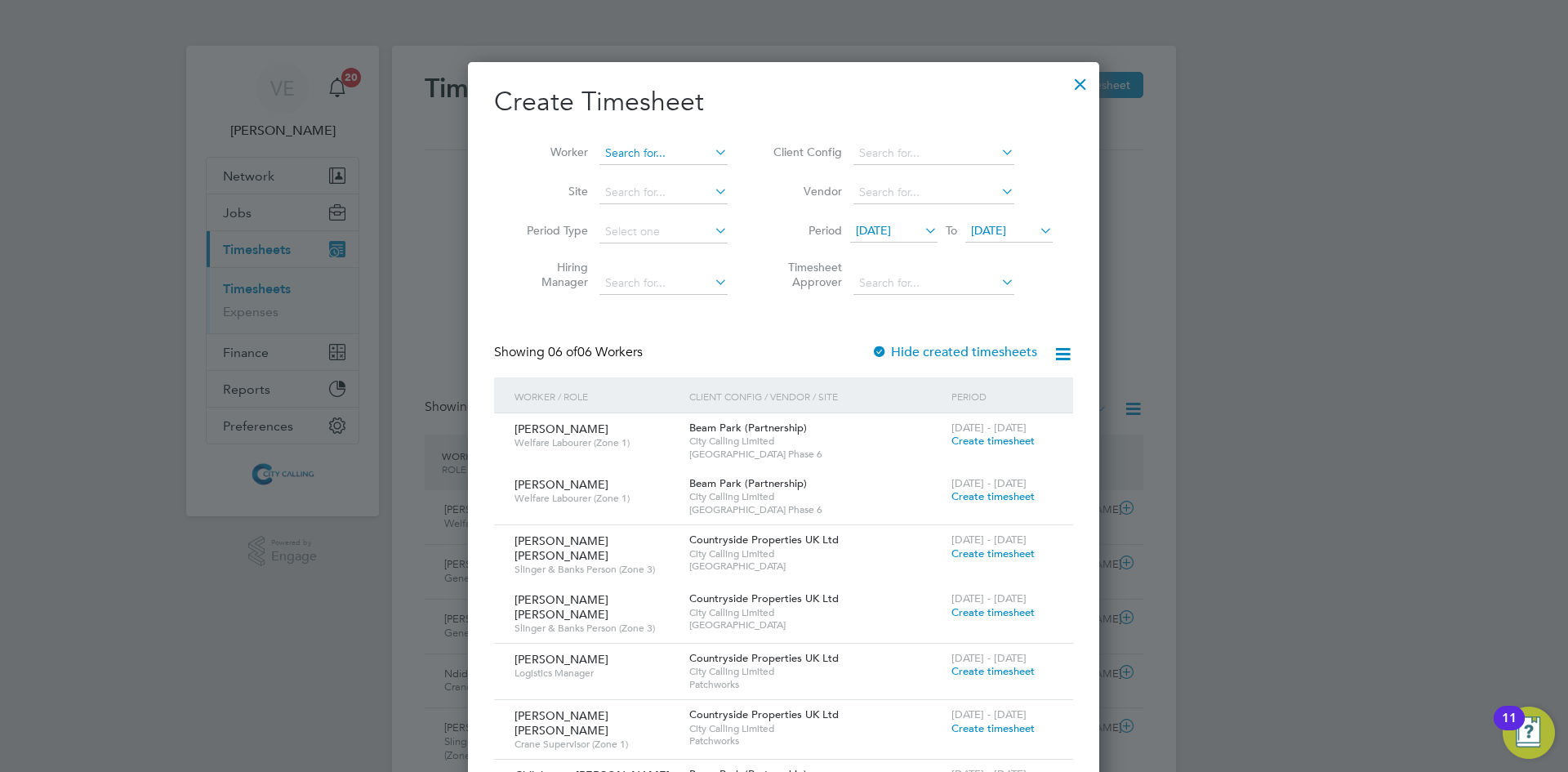
click at [648, 159] on input at bounding box center [663, 153] width 128 height 23
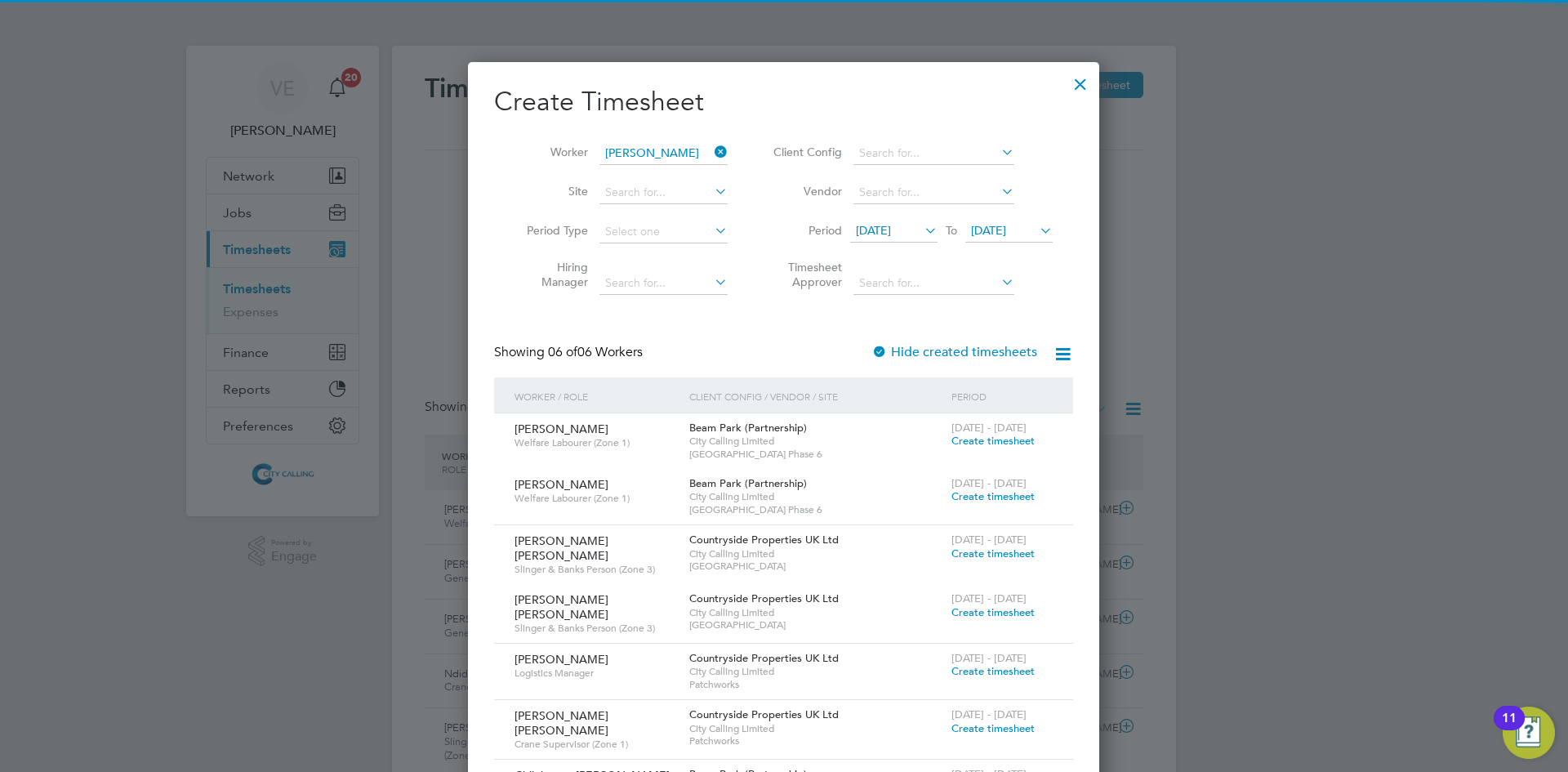
click at [661, 193] on li "[PERSON_NAME] [PERSON_NAME]" at bounding box center [699, 197] width 202 height 23
type input "[PERSON_NAME] [PERSON_NAME]"
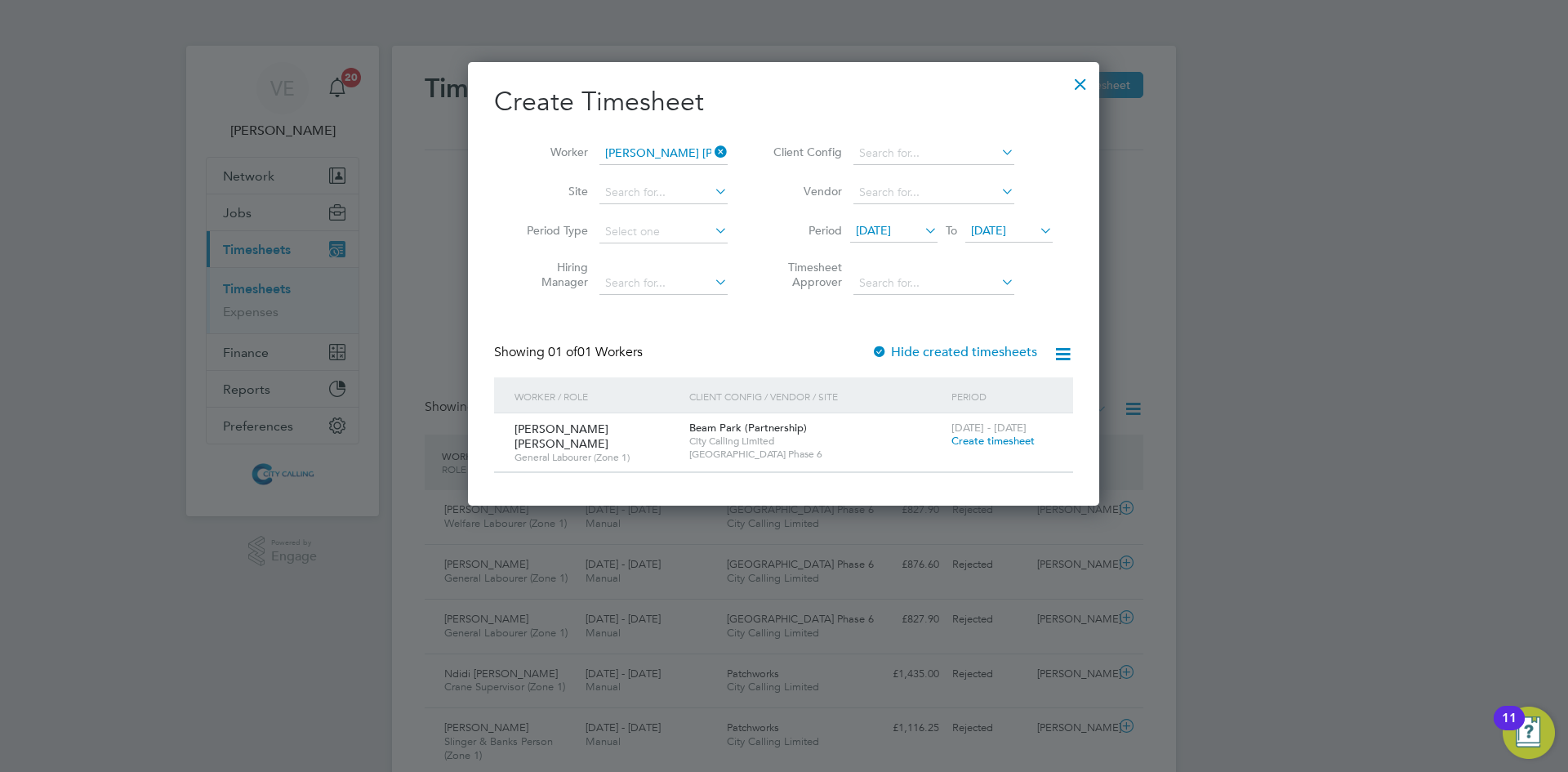
click at [962, 439] on span "Create timesheet" at bounding box center [992, 440] width 83 height 14
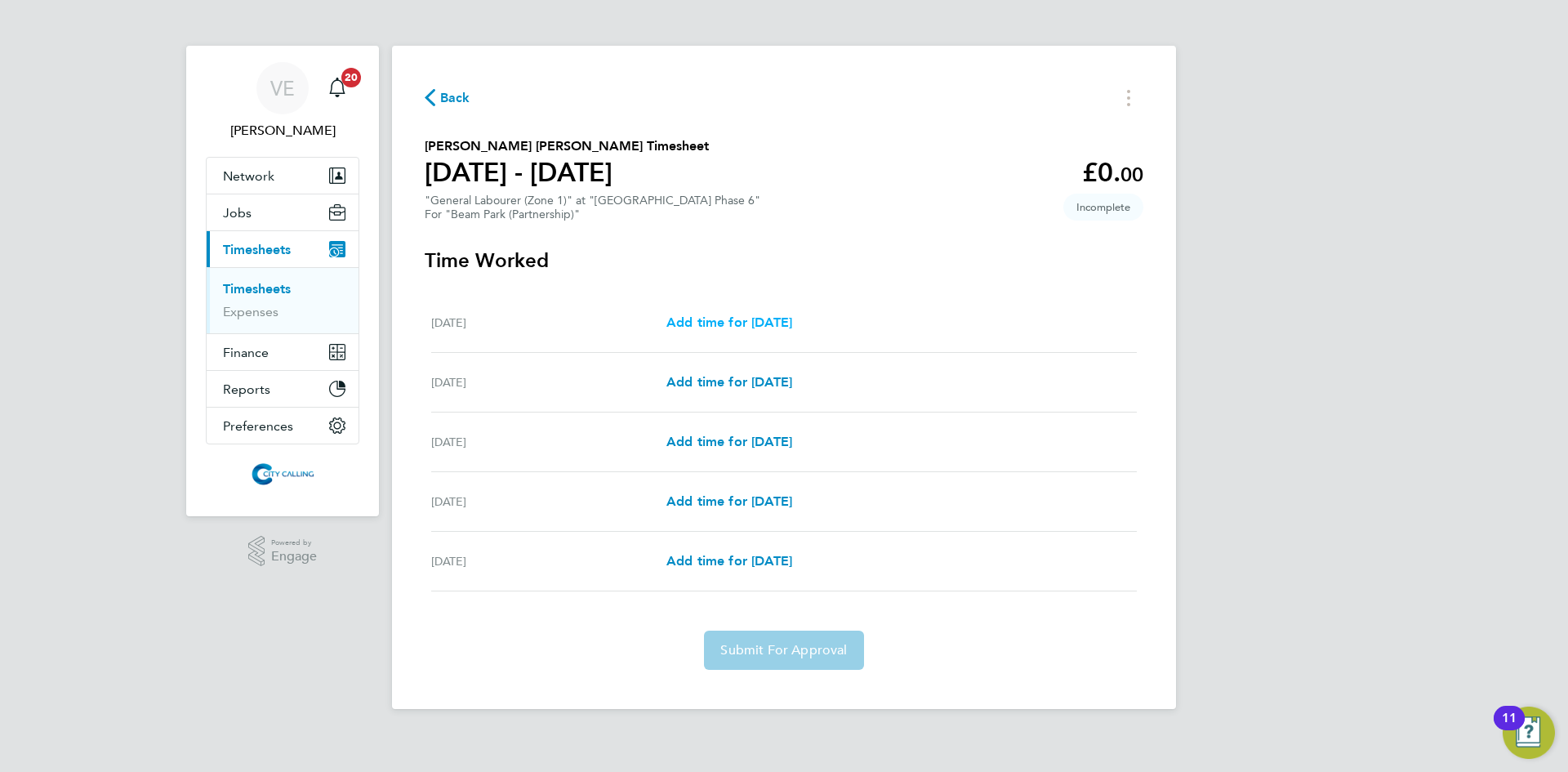
click at [773, 321] on span "Add time for [DATE]" at bounding box center [729, 322] width 126 height 16
select select "30"
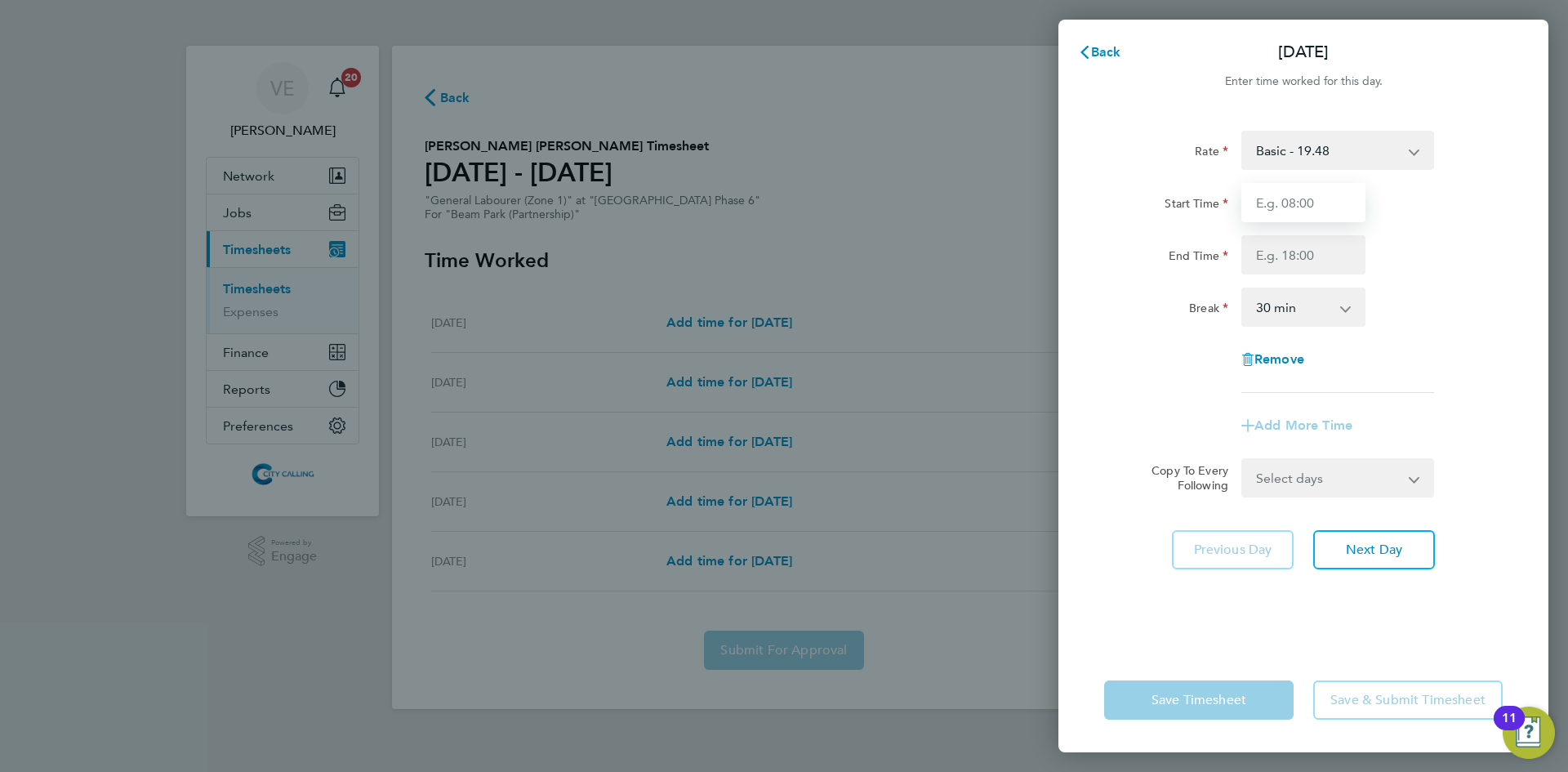
click at [1284, 200] on input "Start Time" at bounding box center [1303, 203] width 124 height 39
type input "7"
type input "08:00"
click at [1304, 247] on input "End Time" at bounding box center [1303, 254] width 124 height 39
type input "17:00"
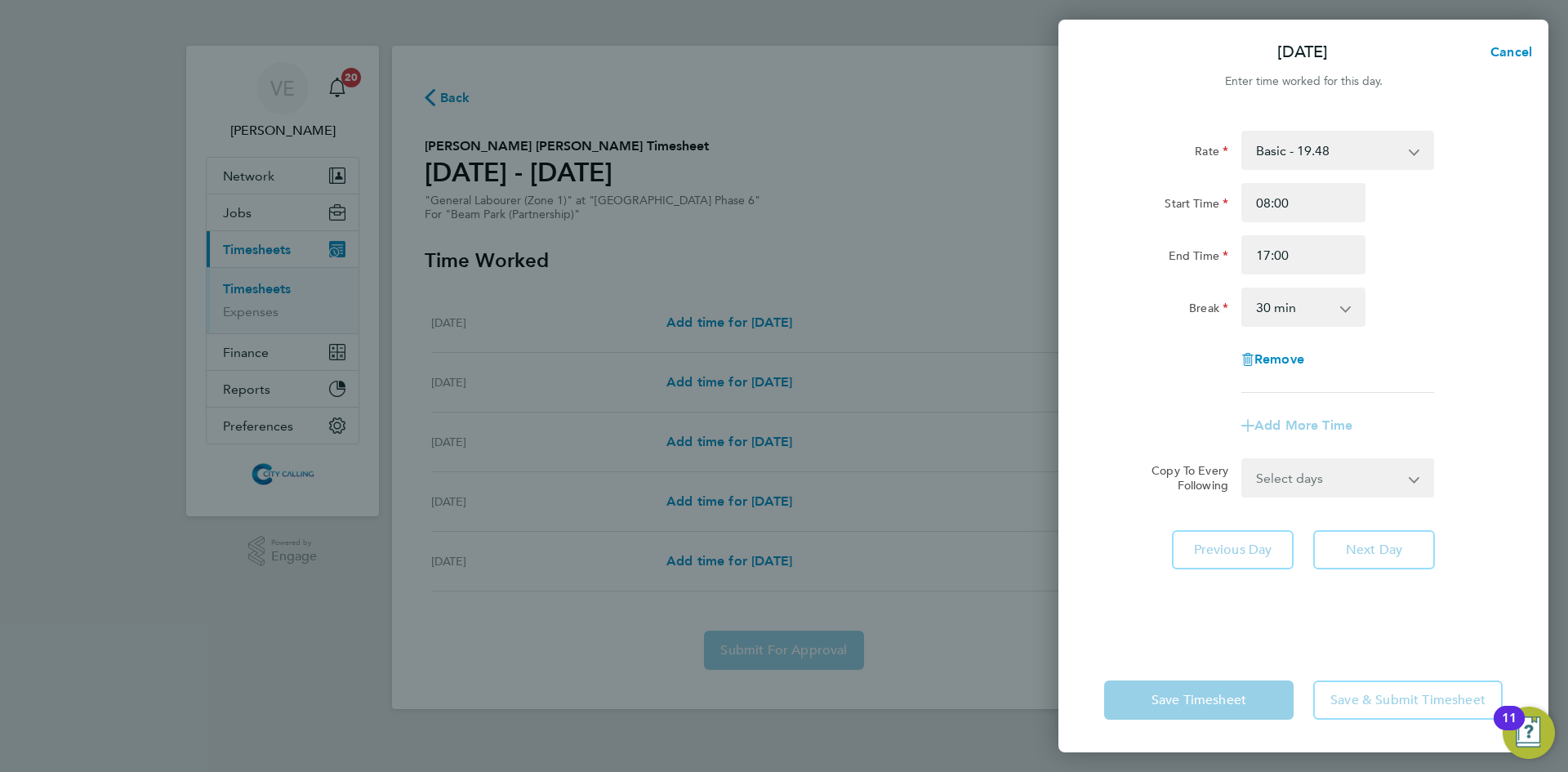
click at [1348, 348] on div "Rate Basic - 19.48 Start Time 08:00 End Time 17:00 Break 0 min 15 min 30 min 45…" at bounding box center [1302, 262] width 398 height 262
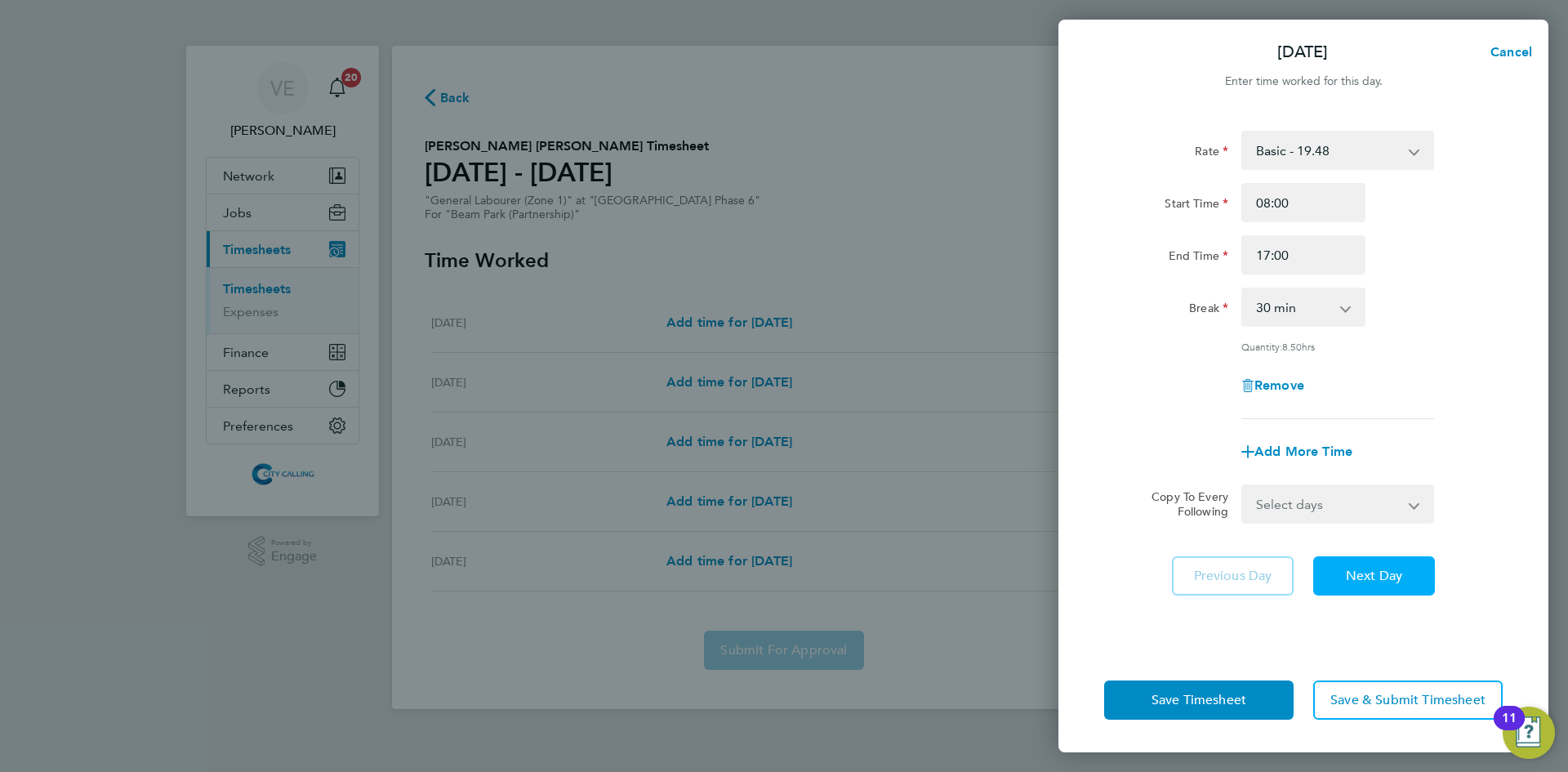
click at [1373, 561] on button "Next Day" at bounding box center [1373, 575] width 121 height 39
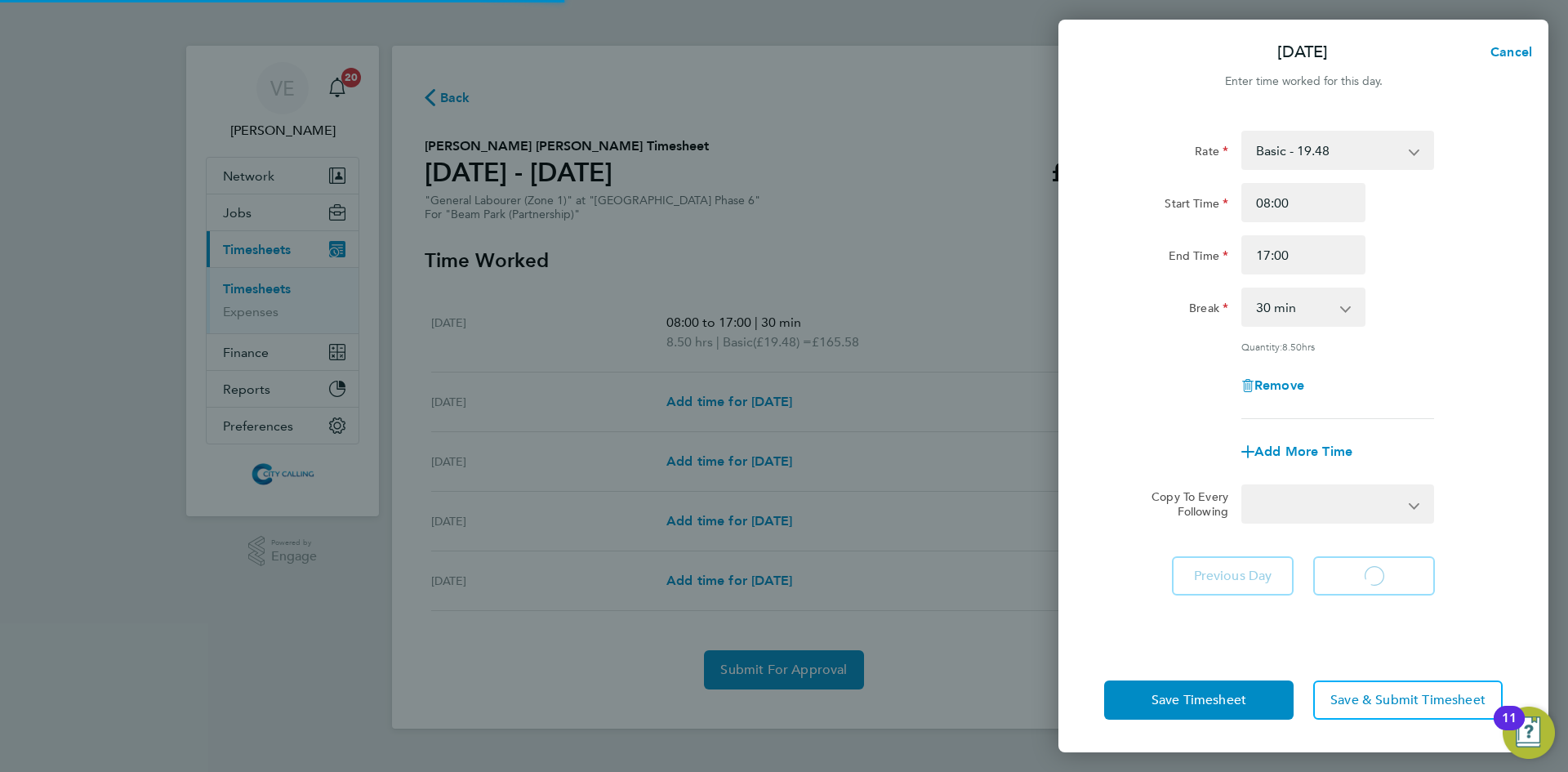
select select "30"
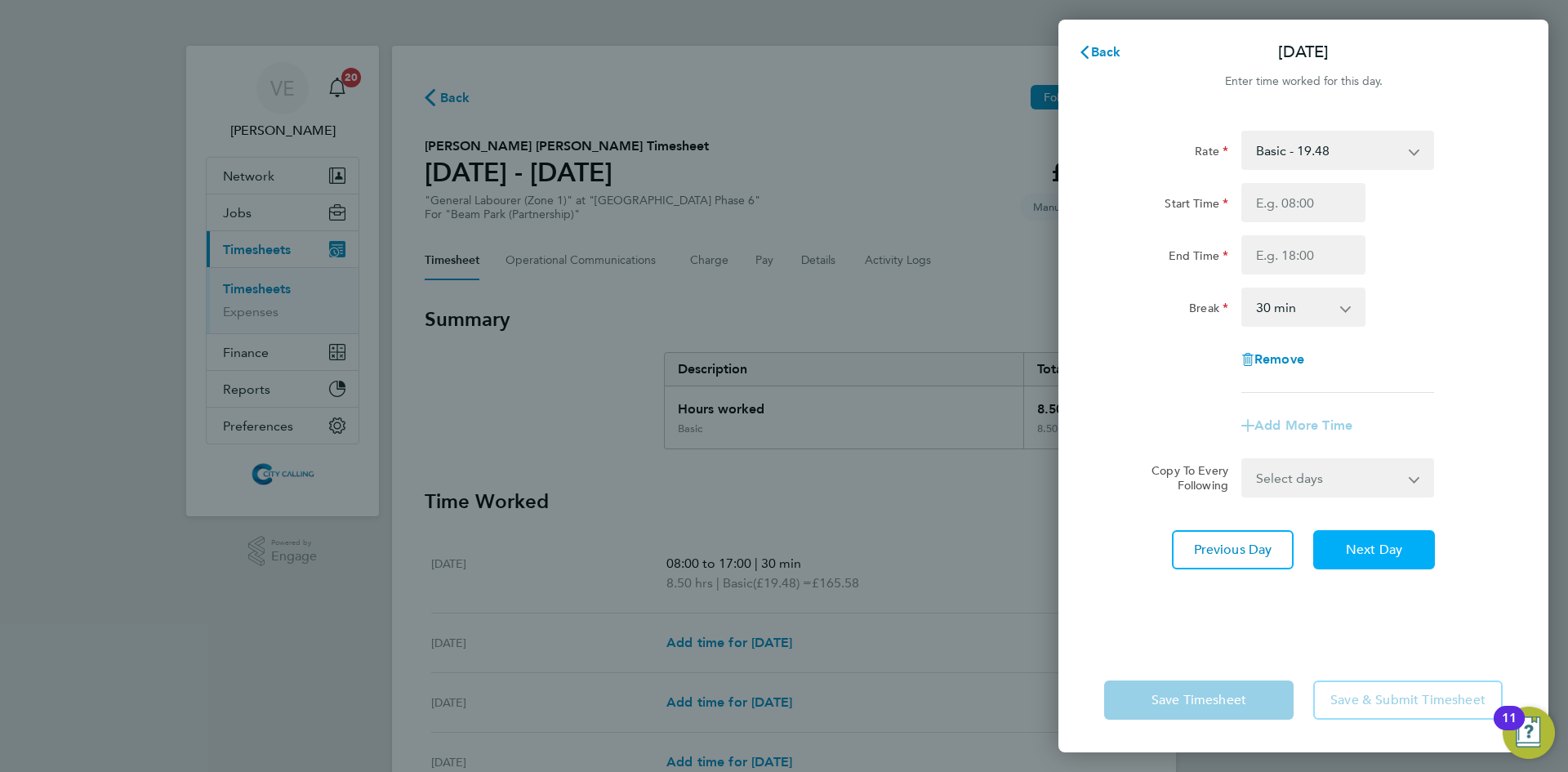
click at [1373, 554] on span "Next Day" at bounding box center [1373, 549] width 57 height 17
select select "30"
click at [1280, 213] on input "Start Time" at bounding box center [1303, 203] width 124 height 39
type input "08:00"
click at [1301, 260] on input "End Time" at bounding box center [1303, 254] width 124 height 39
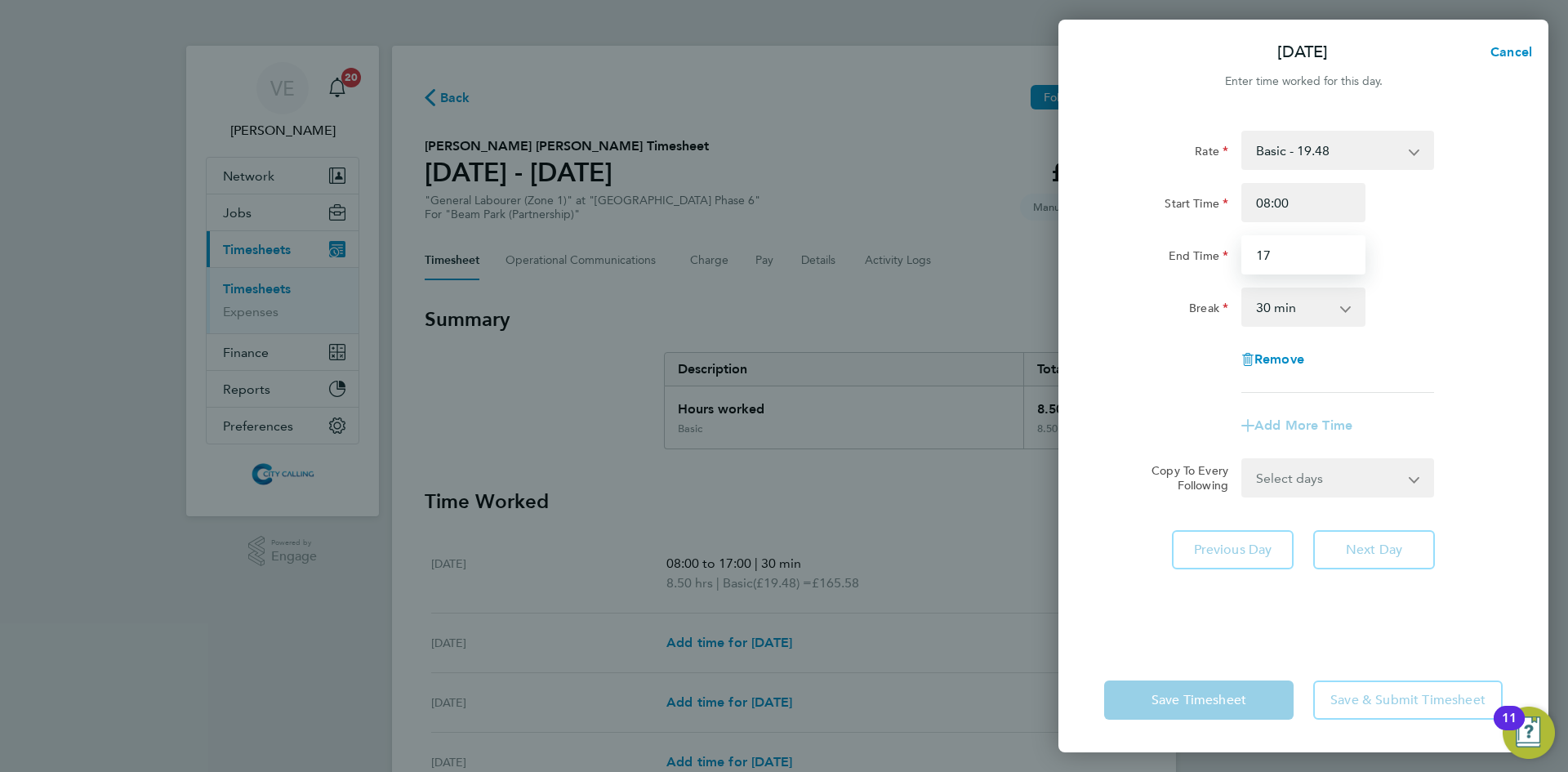
type input "17:00"
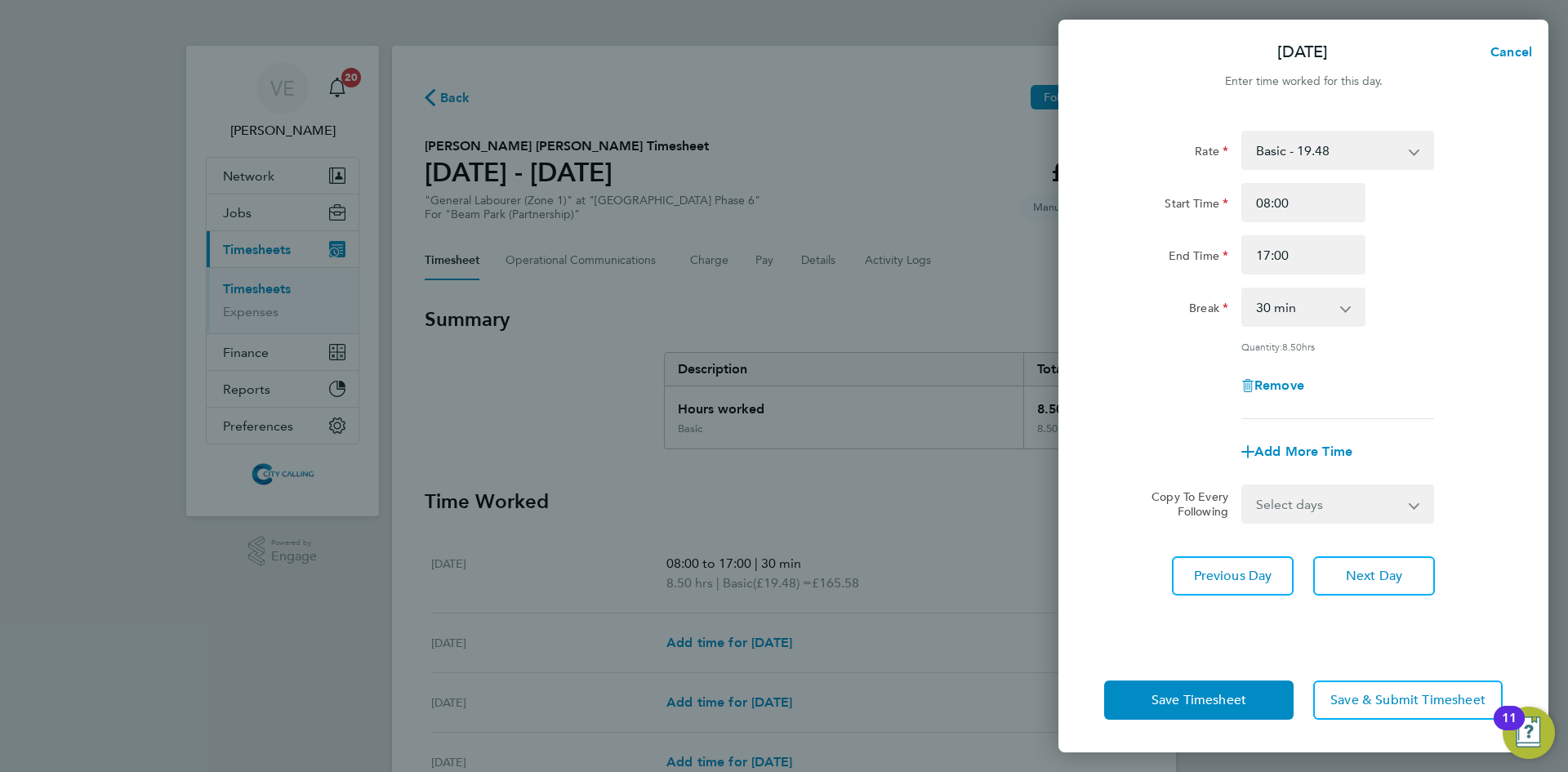
click at [1436, 353] on div "Rate Basic - 19.48 Start Time 08:00 End Time 17:00 Break 0 min 15 min 30 min 45…" at bounding box center [1302, 275] width 398 height 289
click at [1398, 561] on button "Next Day" at bounding box center [1373, 575] width 121 height 39
select select "30"
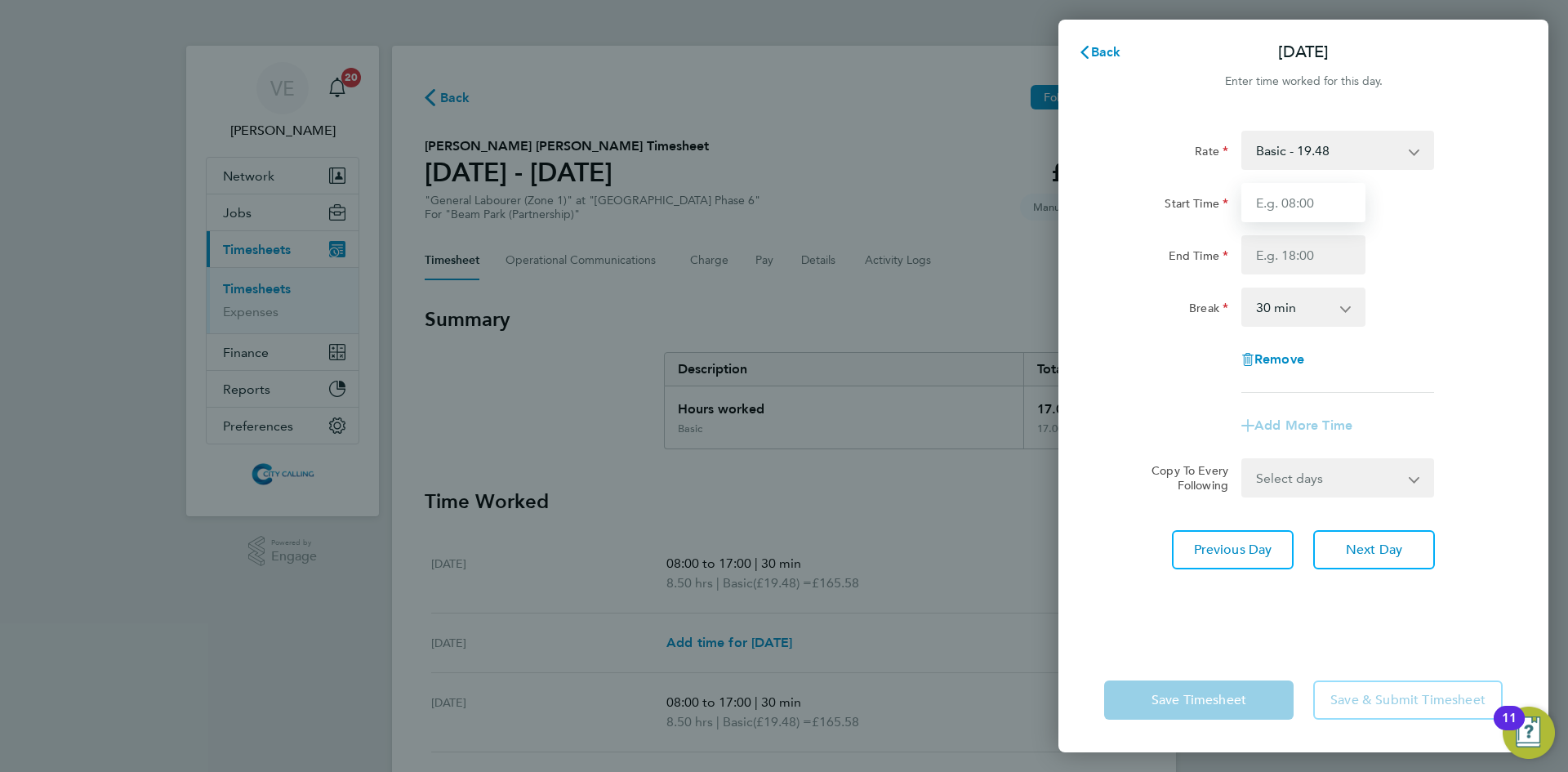
click at [1307, 195] on input "Start Time" at bounding box center [1303, 203] width 124 height 39
type input "08:00"
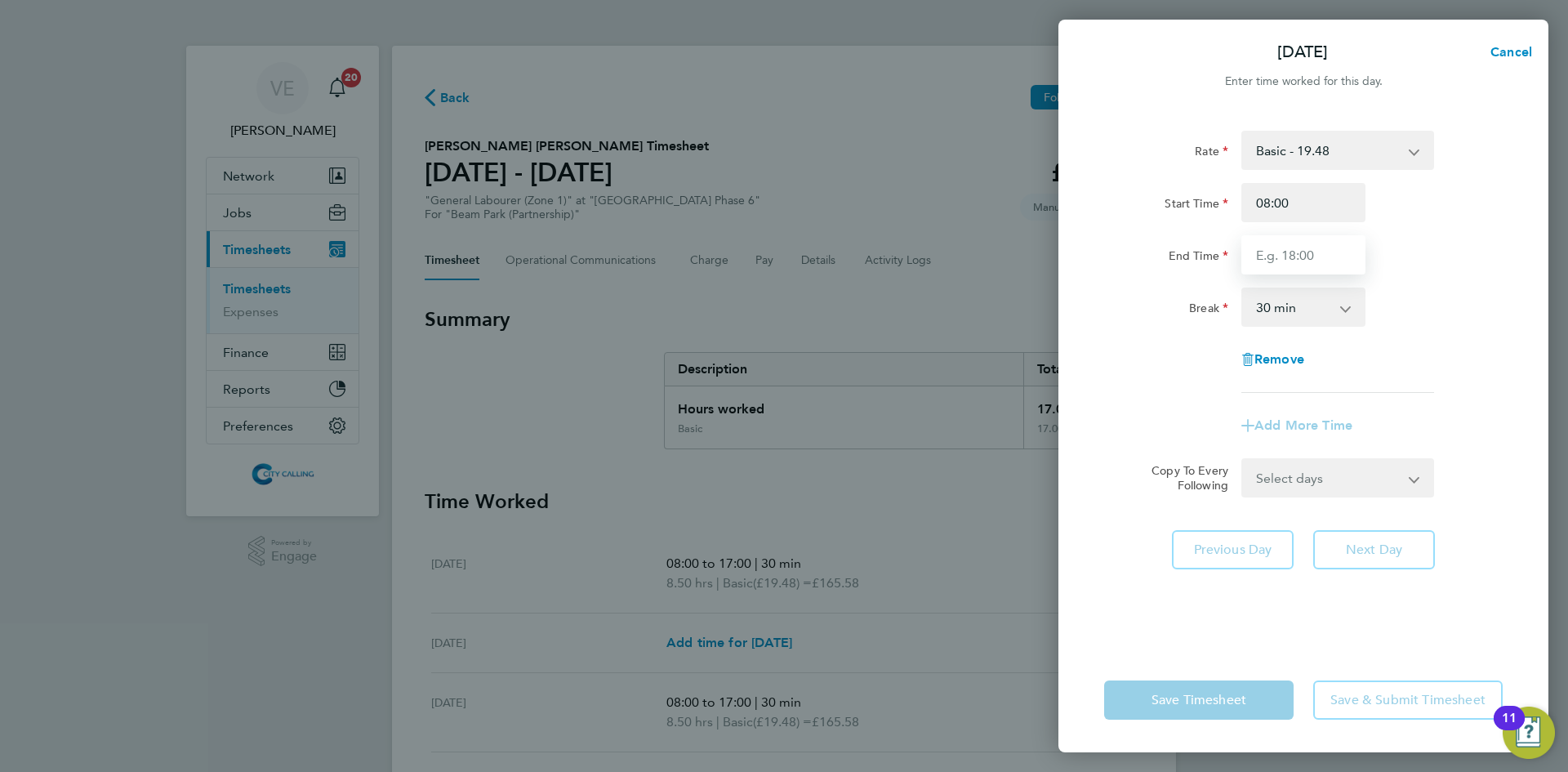
click at [1284, 264] on input "End Time" at bounding box center [1303, 254] width 124 height 39
type input "17:00"
drag, startPoint x: 1364, startPoint y: 379, endPoint x: 1384, endPoint y: 420, distance: 45.6
click at [1365, 379] on div "Rate Basic - 19.48 Start Time 08:00 End Time 17:00 Break 0 min 15 min 30 min 45…" at bounding box center [1302, 262] width 398 height 262
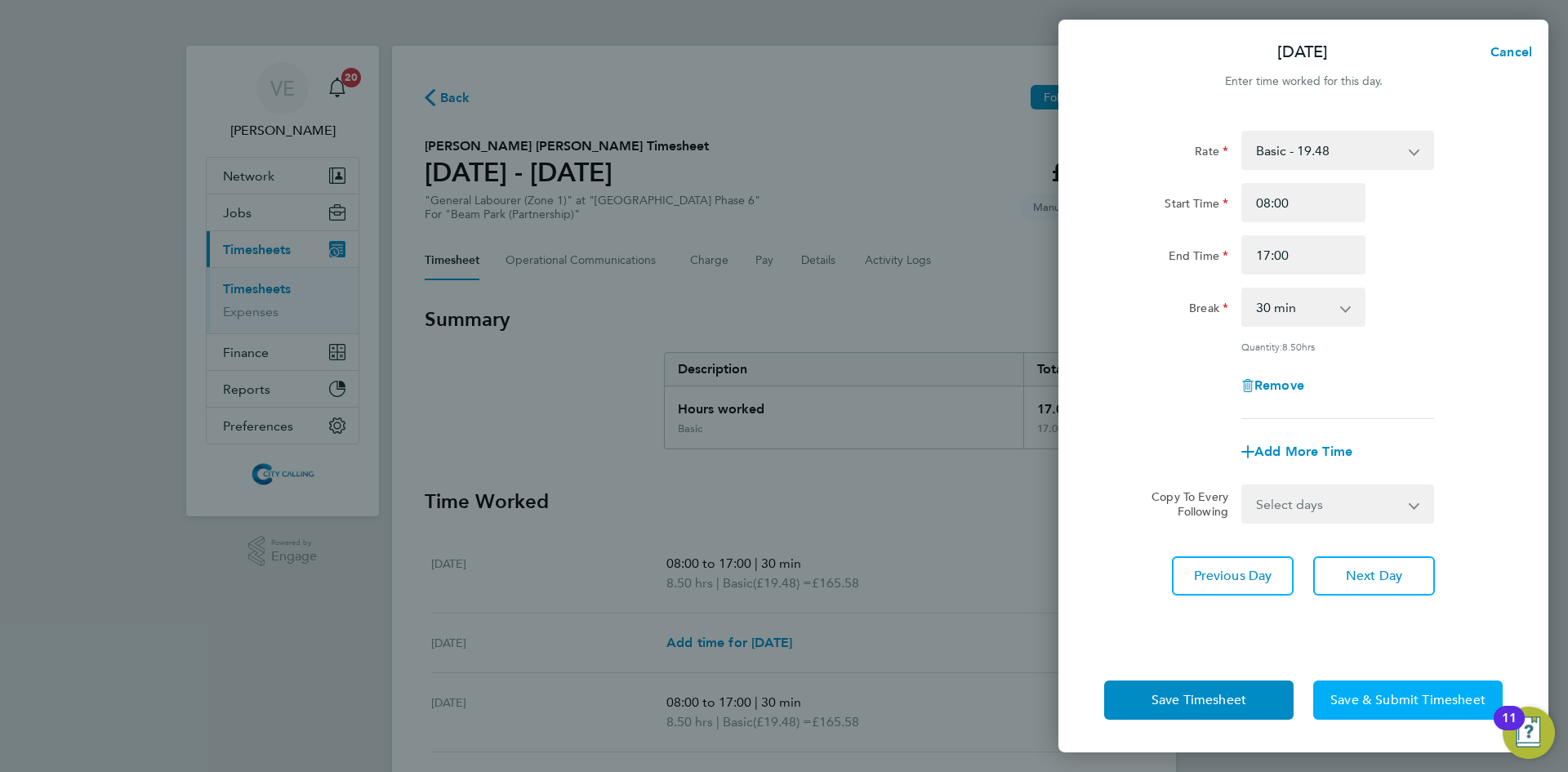
click at [1370, 702] on span "Save & Submit Timesheet" at bounding box center [1408, 700] width 156 height 17
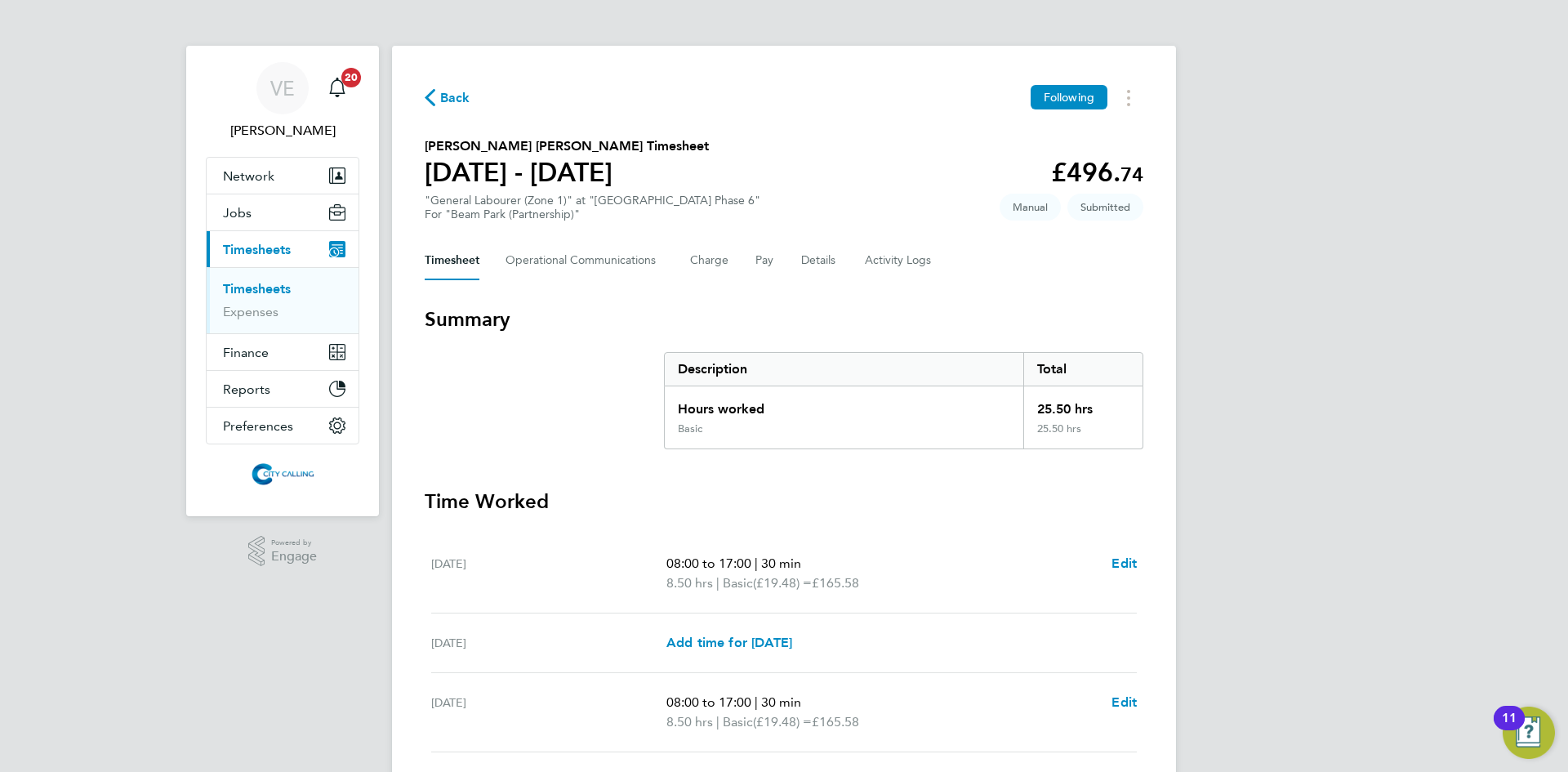
click at [442, 95] on span "Back" at bounding box center [455, 98] width 30 height 20
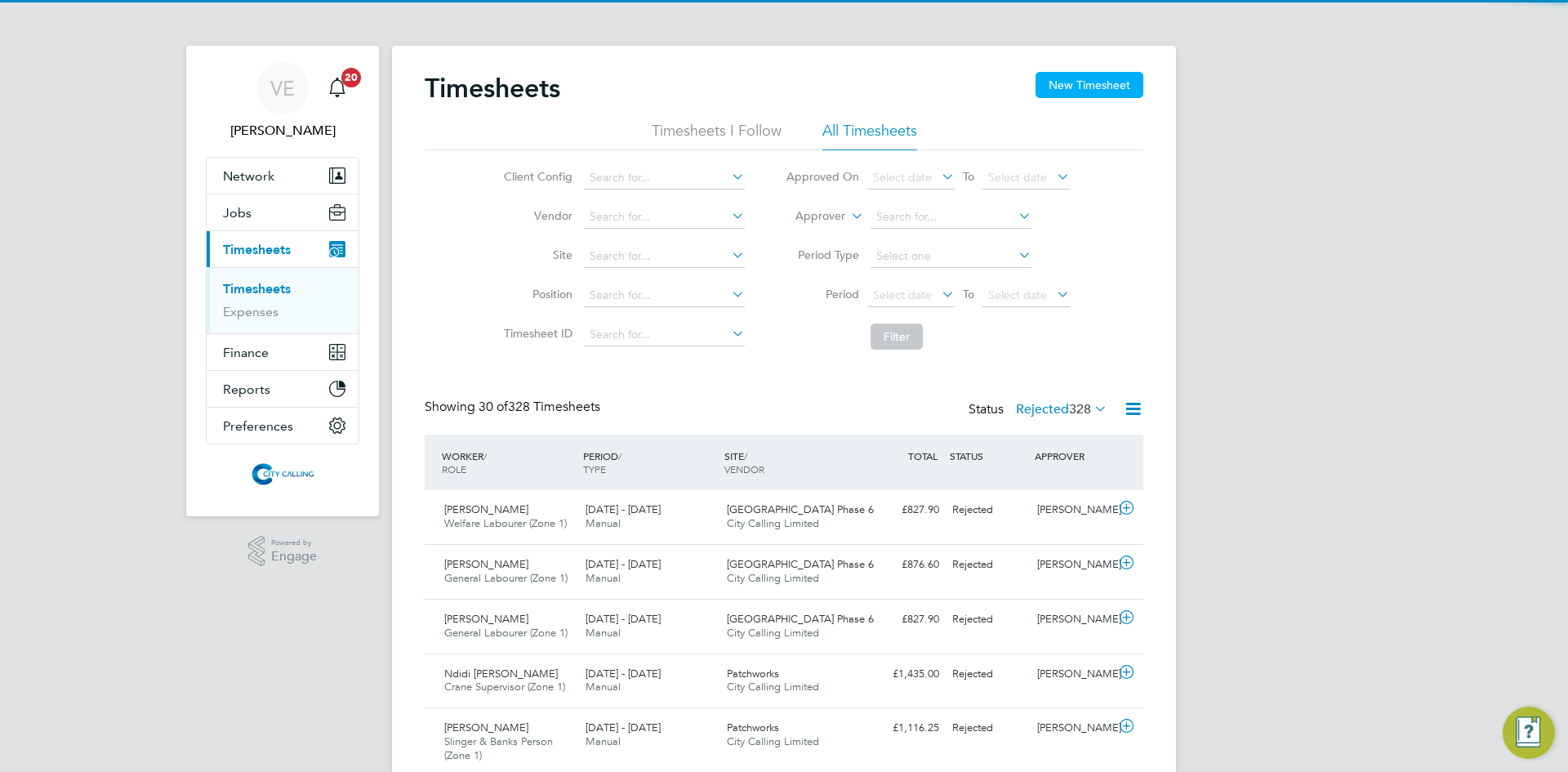
scroll to position [42, 142]
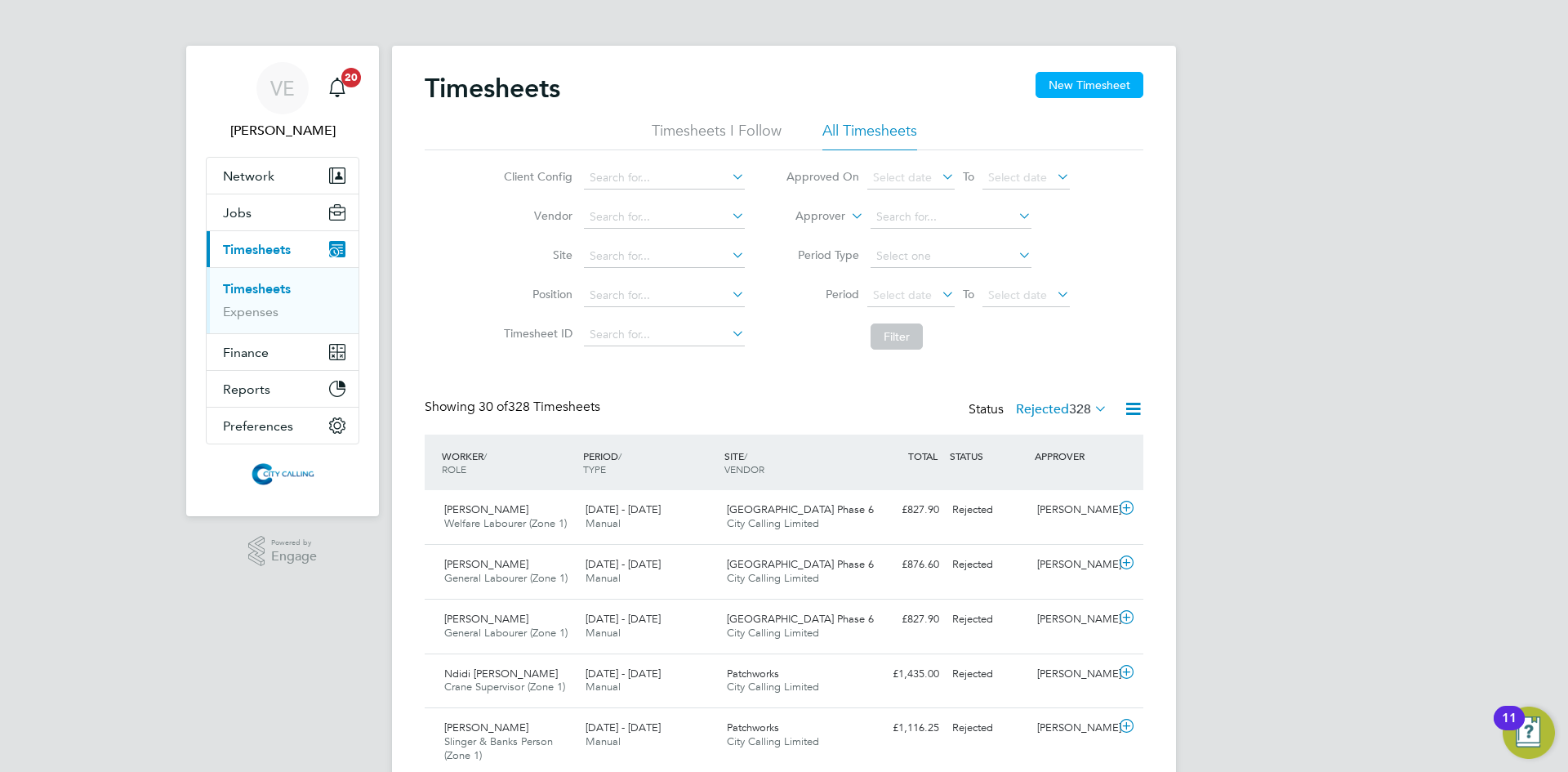
drag, startPoint x: 1062, startPoint y: 89, endPoint x: 1046, endPoint y: 96, distance: 17.5
click at [1061, 88] on button "New Timesheet" at bounding box center [1089, 84] width 108 height 26
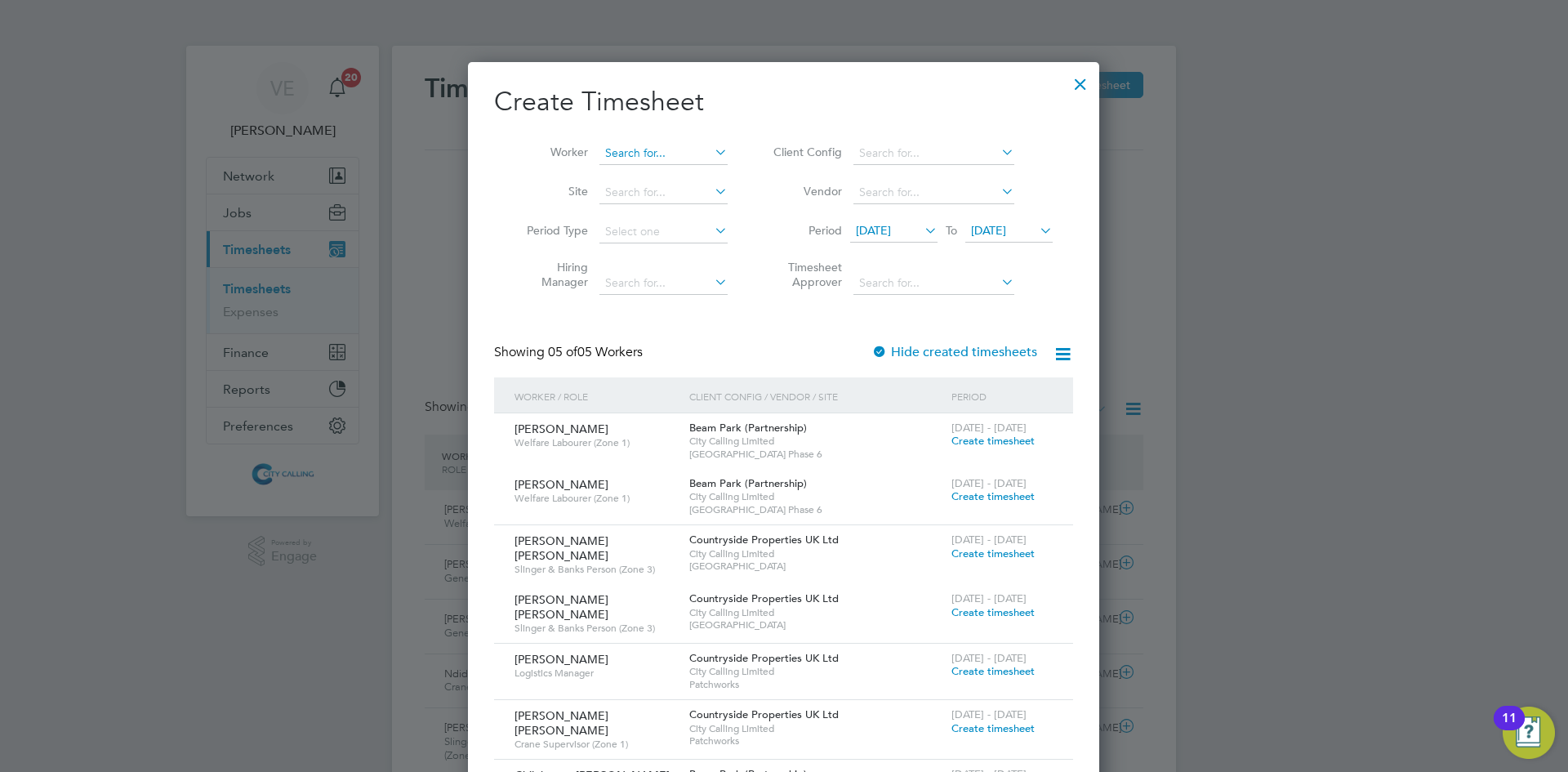
click at [627, 152] on input at bounding box center [663, 153] width 128 height 23
click at [688, 190] on li "Bail ey [PERSON_NAME]" at bounding box center [670, 197] width 143 height 23
type input "[PERSON_NAME] [PERSON_NAME]"
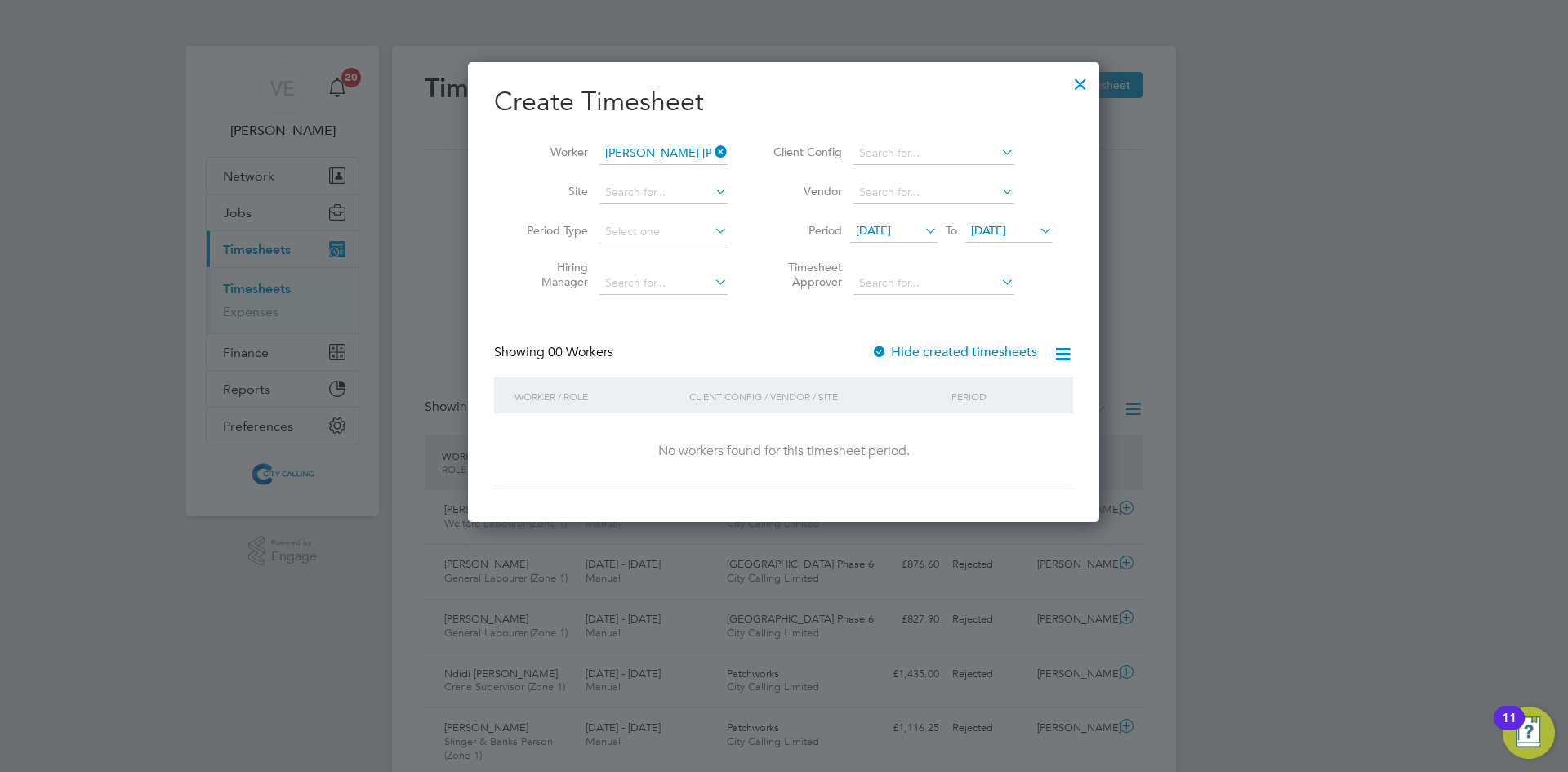
click at [891, 224] on span "[DATE]" at bounding box center [874, 230] width 35 height 15
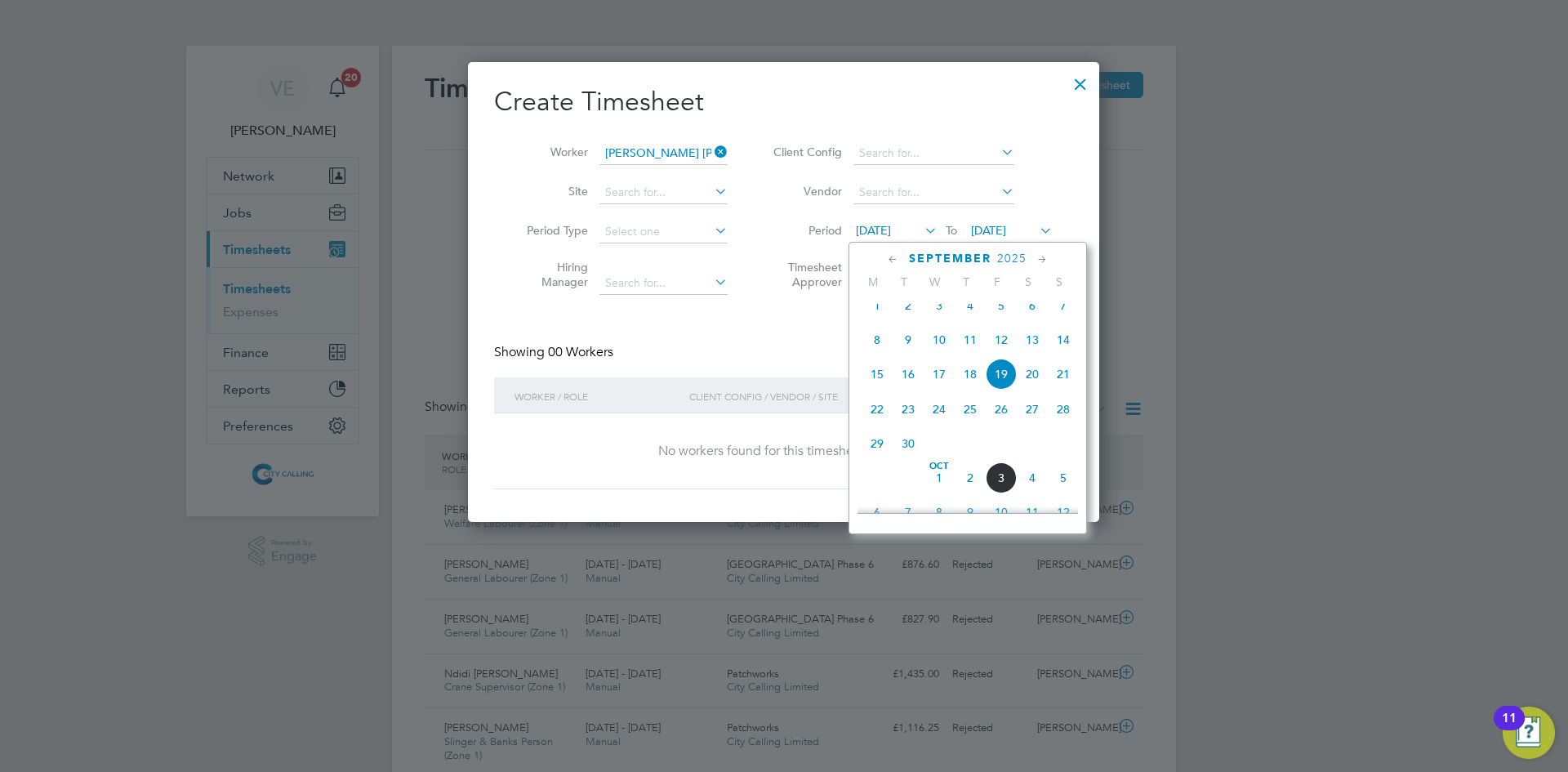
click at [874, 336] on div "[DATE] 2 3 4 5 6 7 8 9 10 11 12 13 14 15 16 17 18 19 20 21 22 23 24 25 26 27 28…" at bounding box center [977, 376] width 241 height 172
click at [1064, 425] on span "28" at bounding box center [1063, 409] width 31 height 31
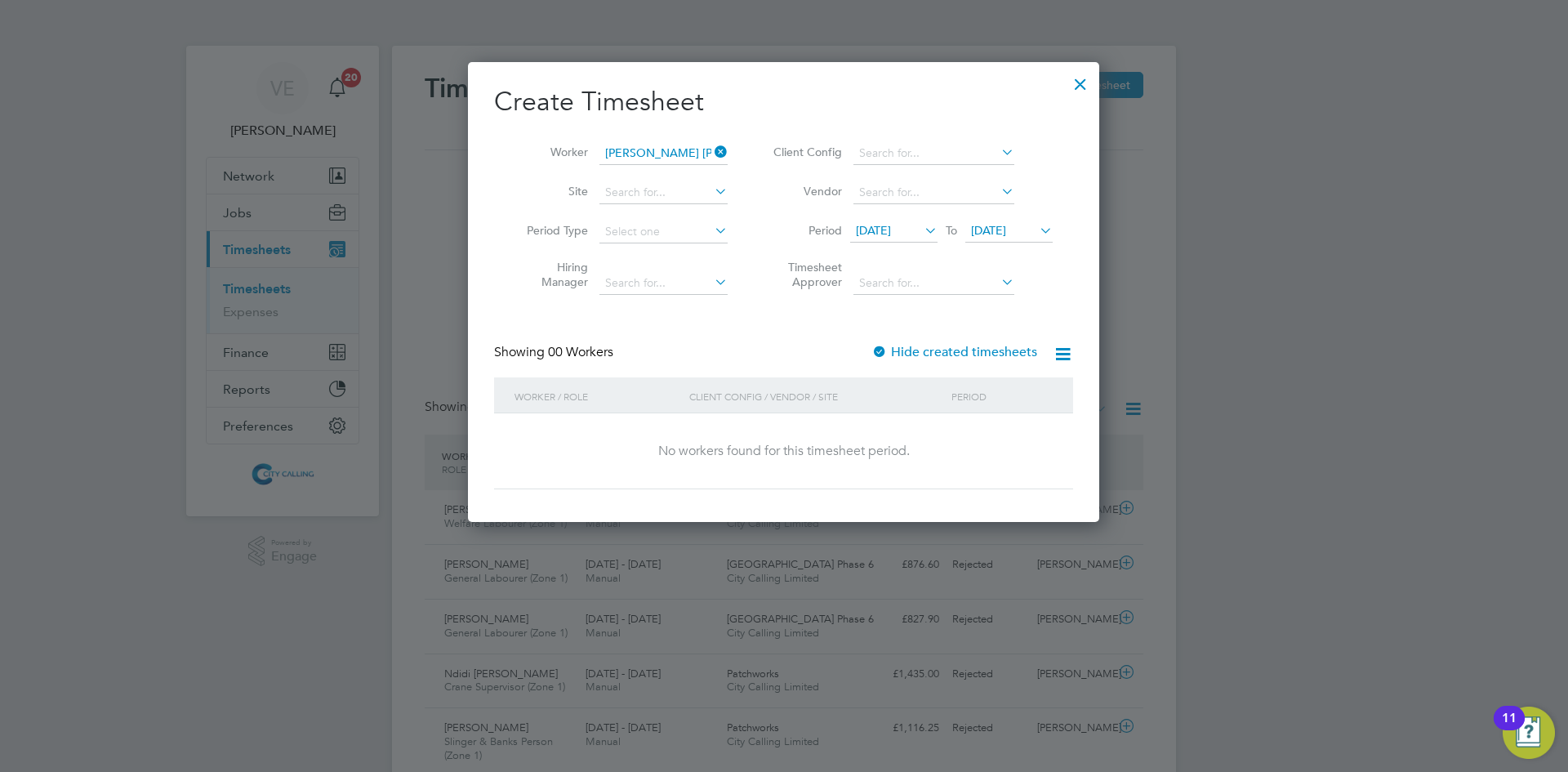
click at [863, 230] on span "[DATE]" at bounding box center [874, 230] width 35 height 15
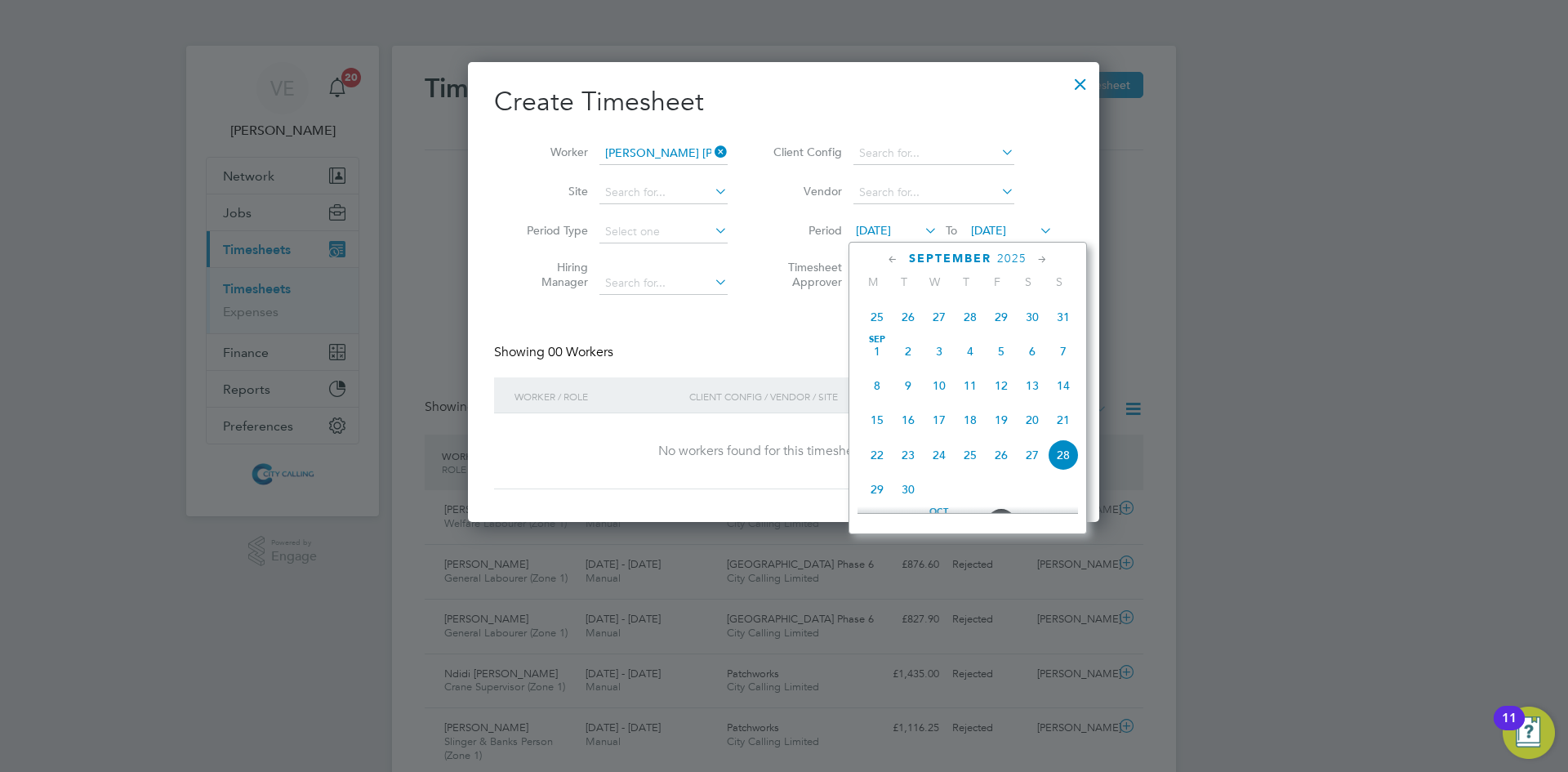
click at [876, 343] on span "Sep" at bounding box center [877, 340] width 31 height 8
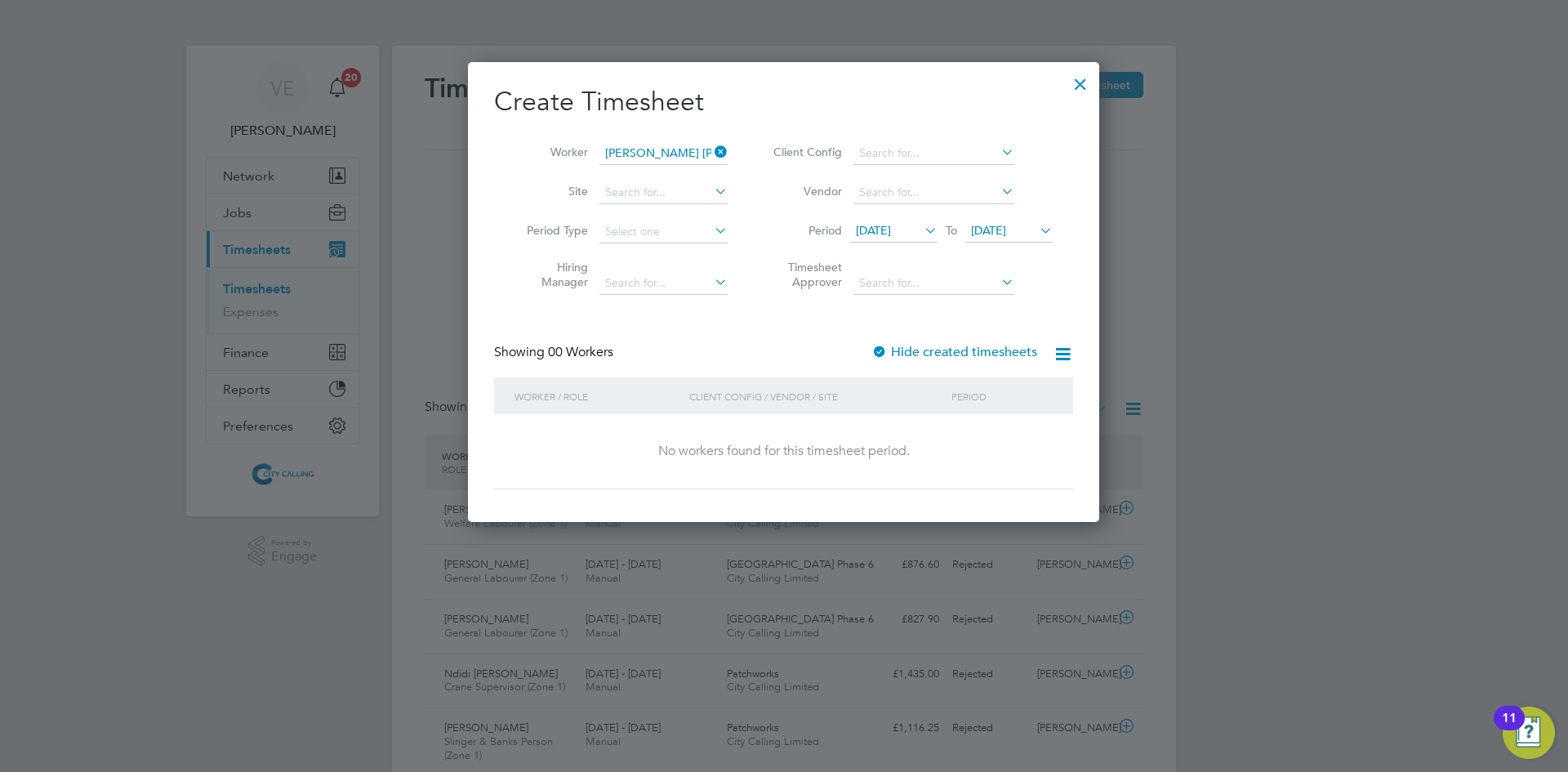
click at [1002, 350] on label "Hide created timesheets" at bounding box center [954, 351] width 165 height 17
click at [891, 235] on span "[DATE]" at bounding box center [874, 230] width 35 height 15
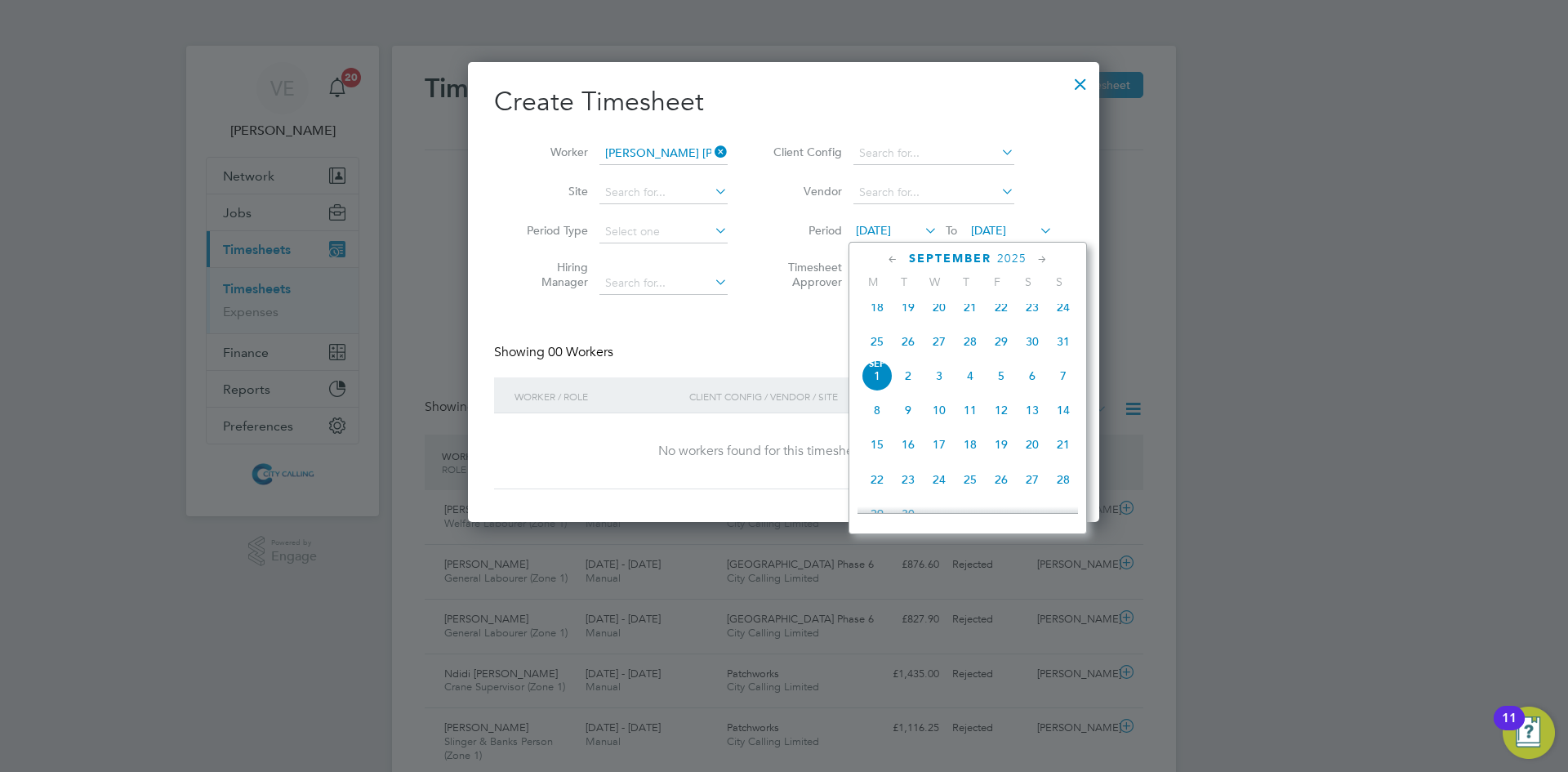
click at [873, 353] on span "25" at bounding box center [877, 341] width 31 height 31
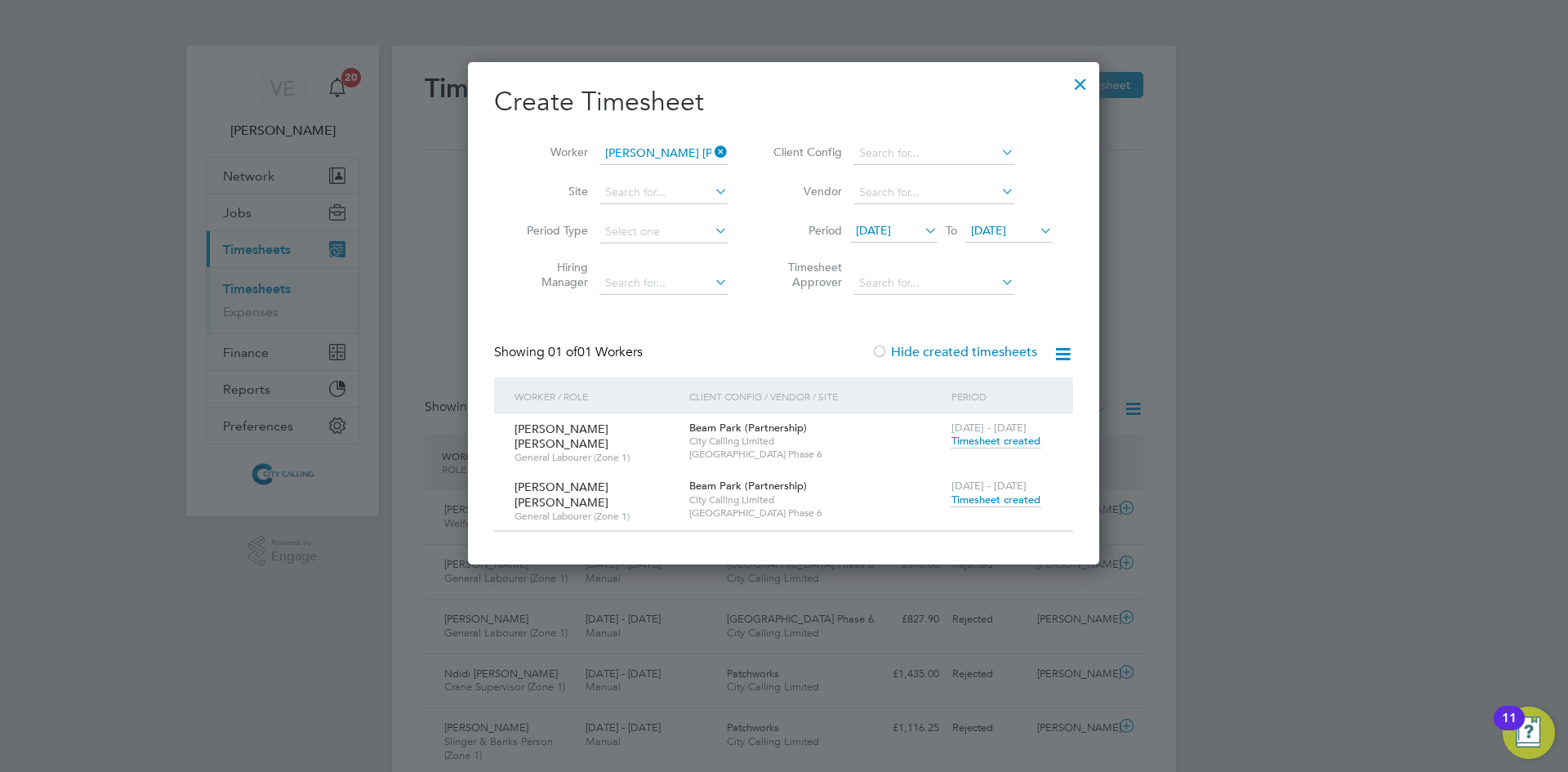
click at [980, 445] on span "Timesheet created" at bounding box center [995, 440] width 89 height 15
